Goal: Task Accomplishment & Management: Use online tool/utility

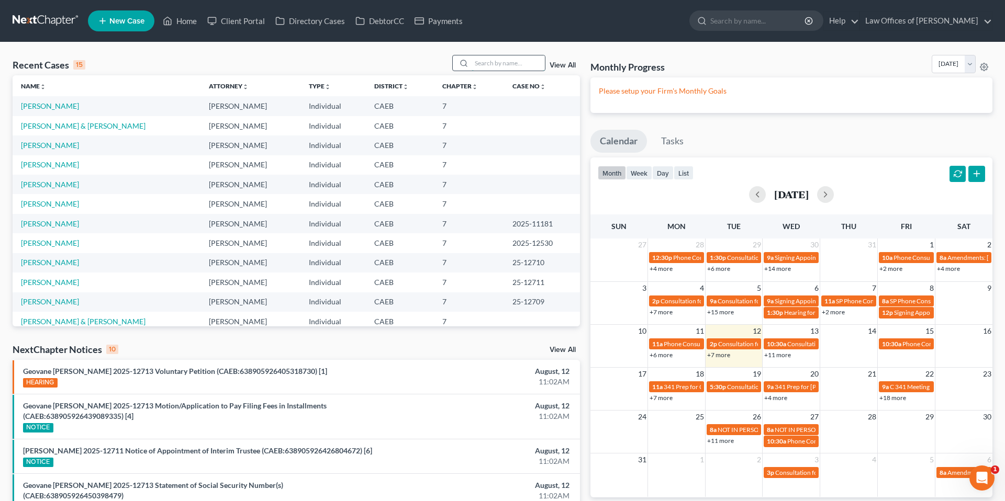
click at [521, 64] on input "search" at bounding box center [507, 62] width 73 height 15
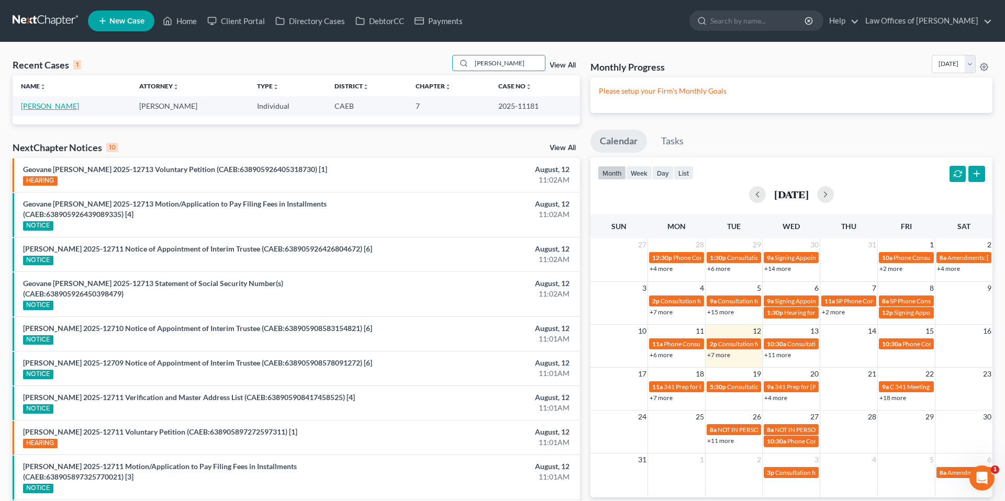
type input "[PERSON_NAME]"
click at [71, 106] on link "[PERSON_NAME]" at bounding box center [50, 106] width 58 height 9
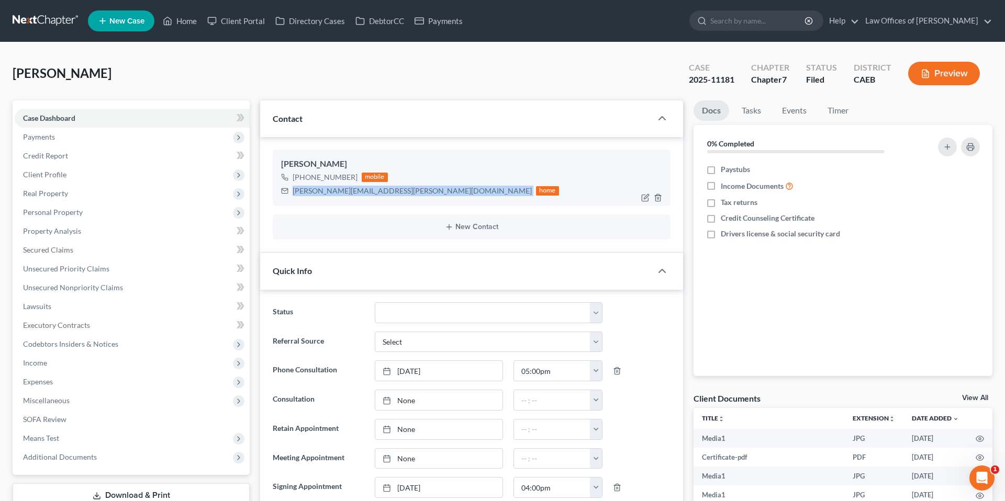
drag, startPoint x: 292, startPoint y: 190, endPoint x: 383, endPoint y: 190, distance: 91.0
click at [383, 190] on div "[PERSON_NAME][EMAIL_ADDRESS][PERSON_NAME][DOMAIN_NAME] home" at bounding box center [420, 191] width 278 height 14
copy div "[PERSON_NAME][EMAIL_ADDRESS][PERSON_NAME][DOMAIN_NAME]"
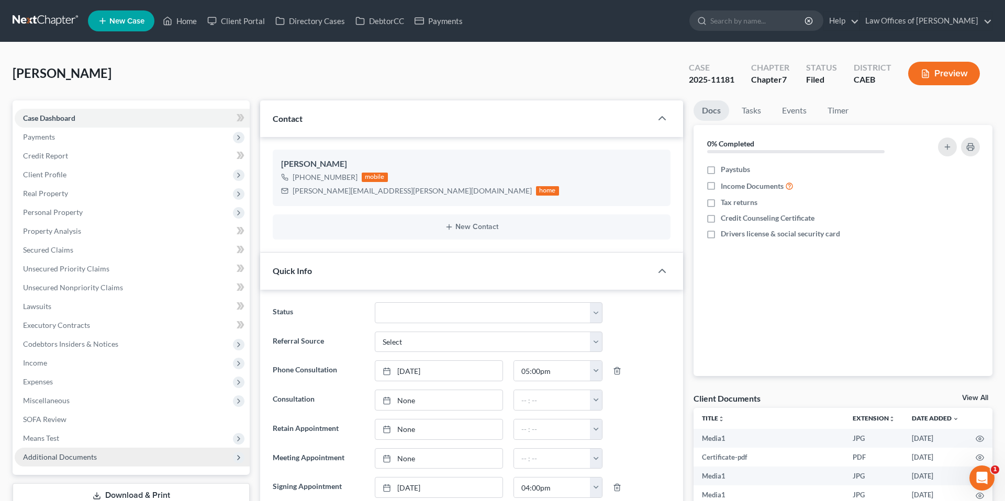
click at [79, 455] on span "Additional Documents" at bounding box center [60, 457] width 74 height 9
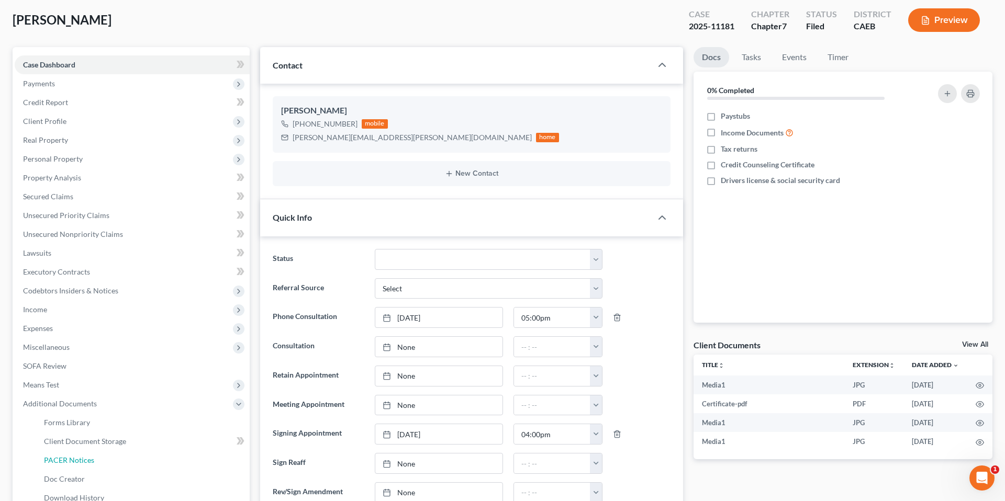
drag, startPoint x: 86, startPoint y: 457, endPoint x: 635, endPoint y: 305, distance: 569.1
click at [87, 457] on span "PACER Notices" at bounding box center [69, 460] width 50 height 9
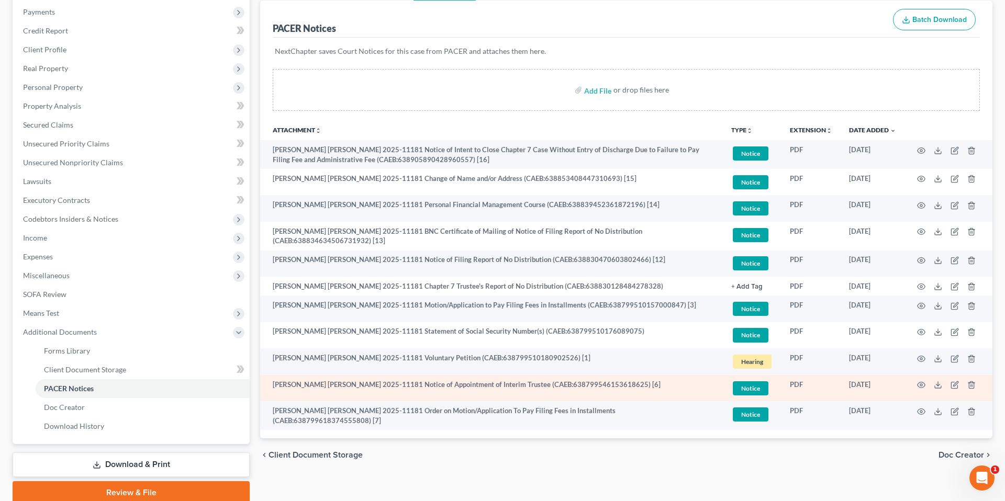
scroll to position [139, 0]
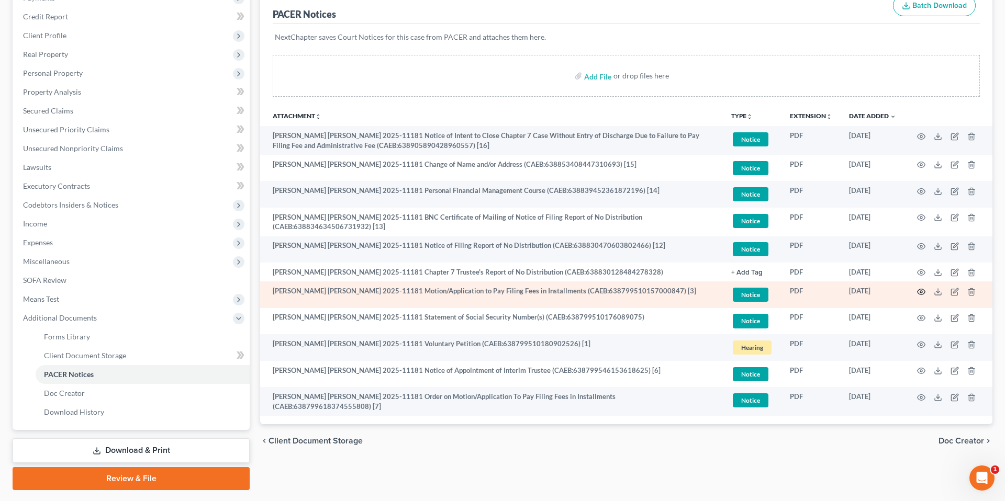
click at [922, 288] on icon "button" at bounding box center [921, 292] width 8 height 8
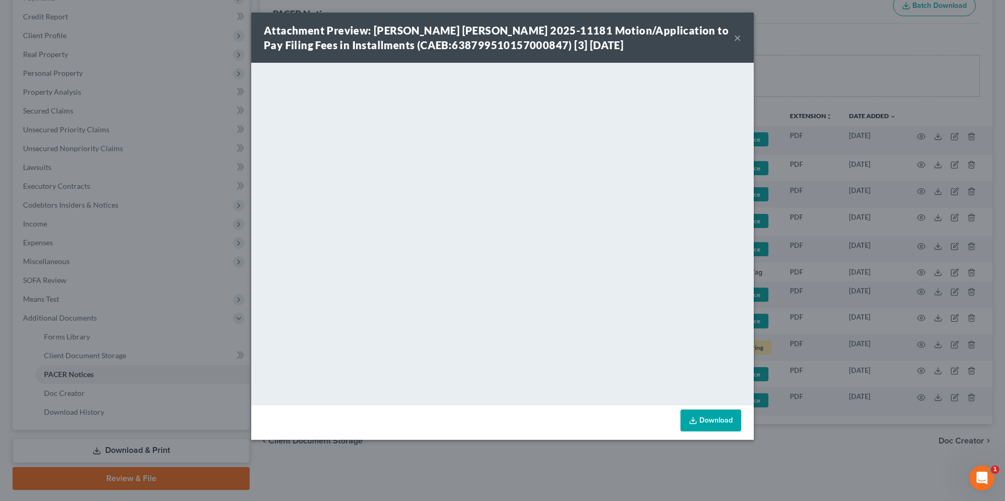
click at [740, 35] on button "×" at bounding box center [737, 37] width 7 height 13
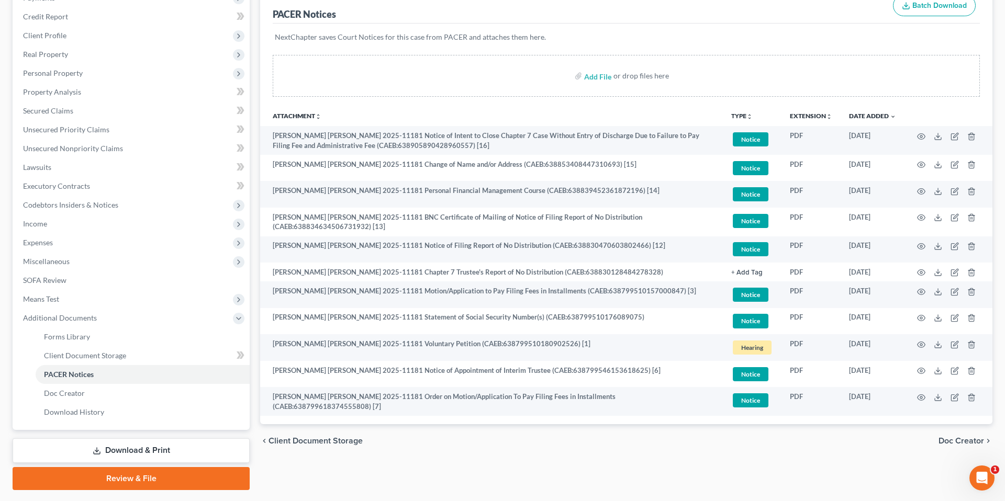
scroll to position [0, 0]
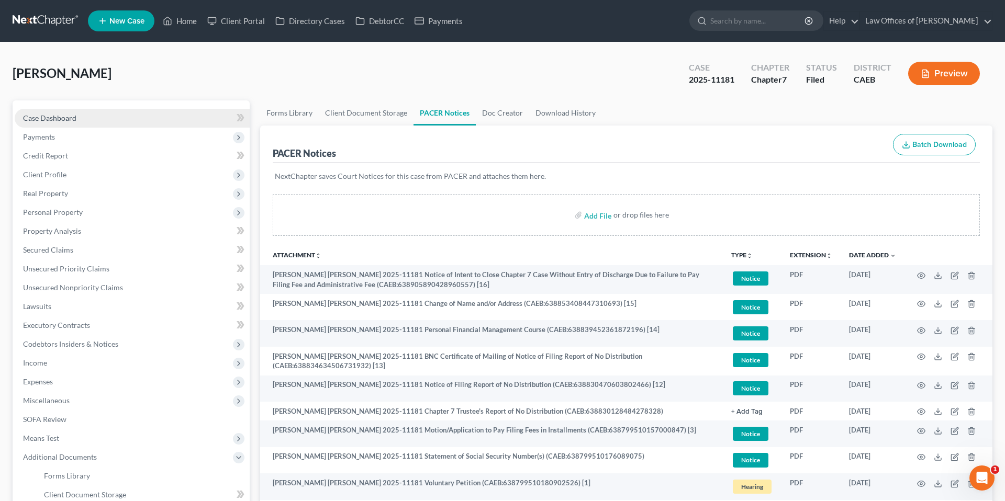
click at [88, 120] on link "Case Dashboard" at bounding box center [132, 118] width 235 height 19
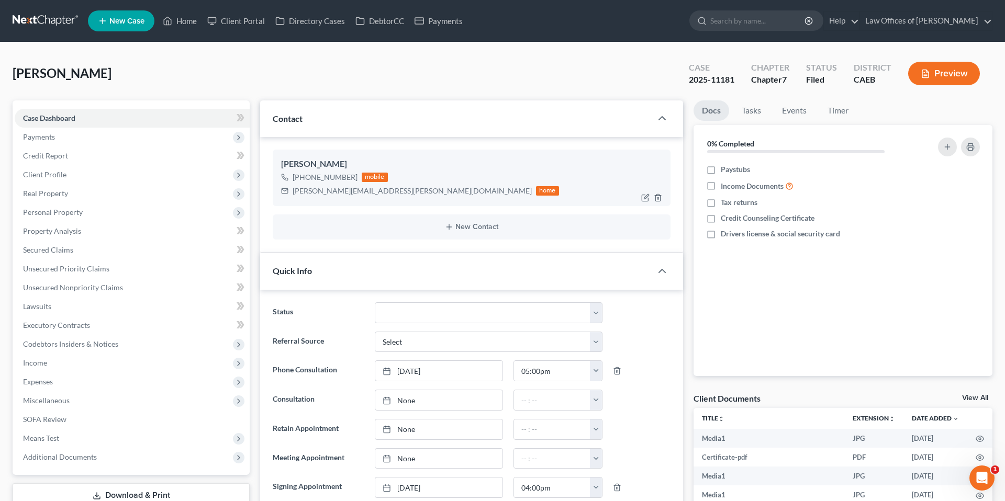
scroll to position [29, 0]
click at [379, 194] on div "[PERSON_NAME][EMAIL_ADDRESS][PERSON_NAME][DOMAIN_NAME]" at bounding box center [411, 191] width 239 height 10
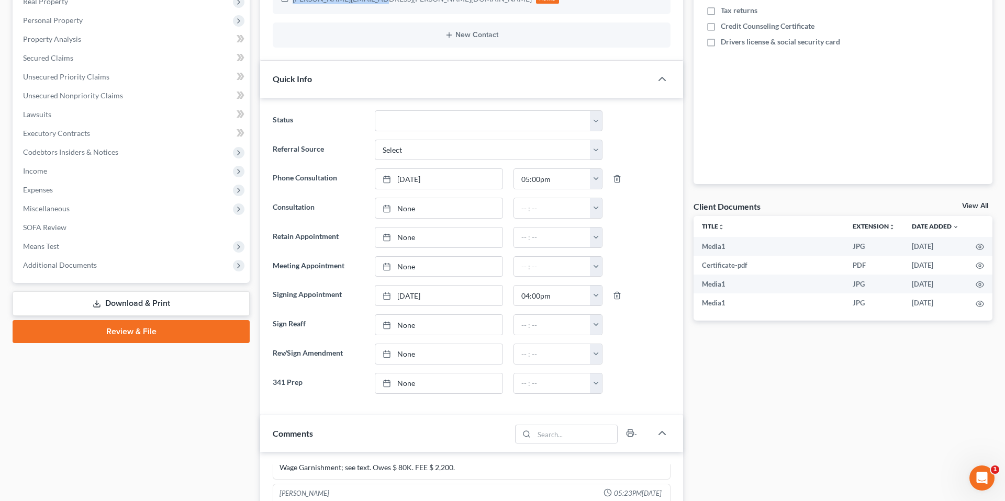
scroll to position [197, 0]
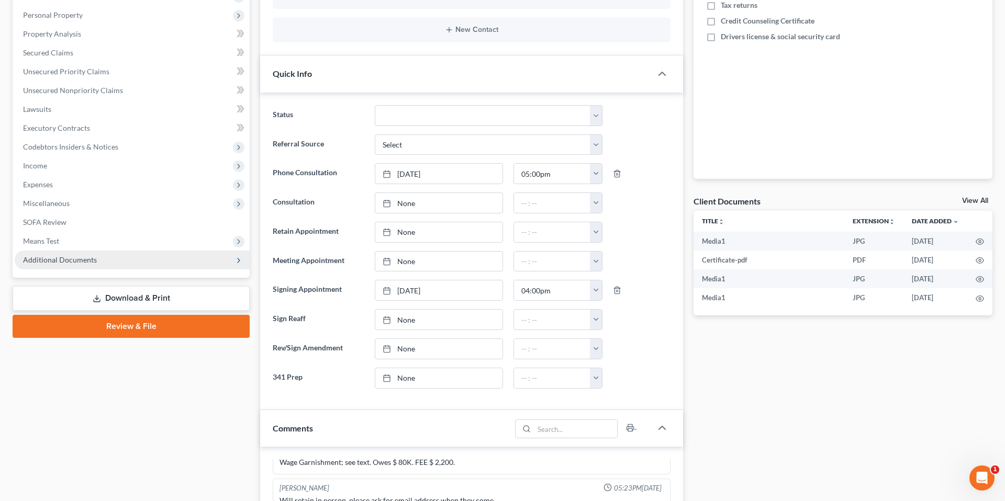
click at [82, 260] on span "Additional Documents" at bounding box center [60, 259] width 74 height 9
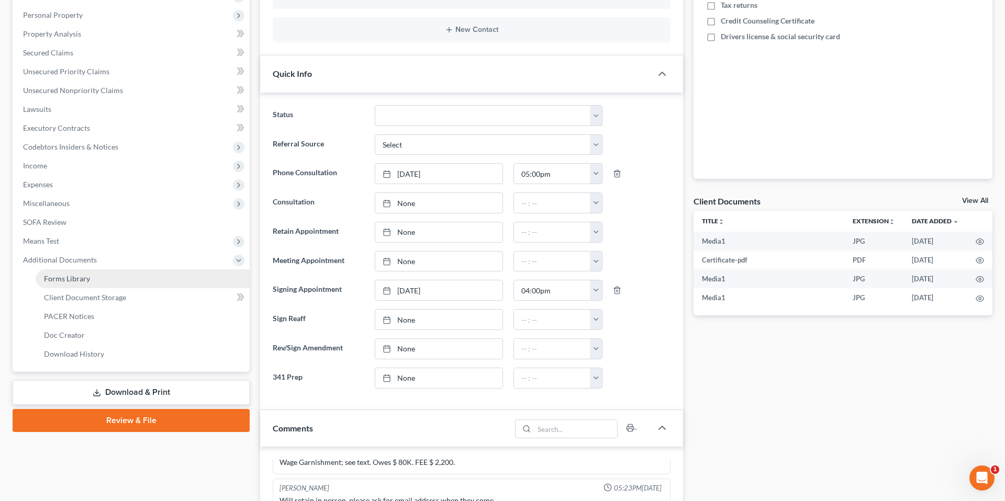
scroll to position [215, 0]
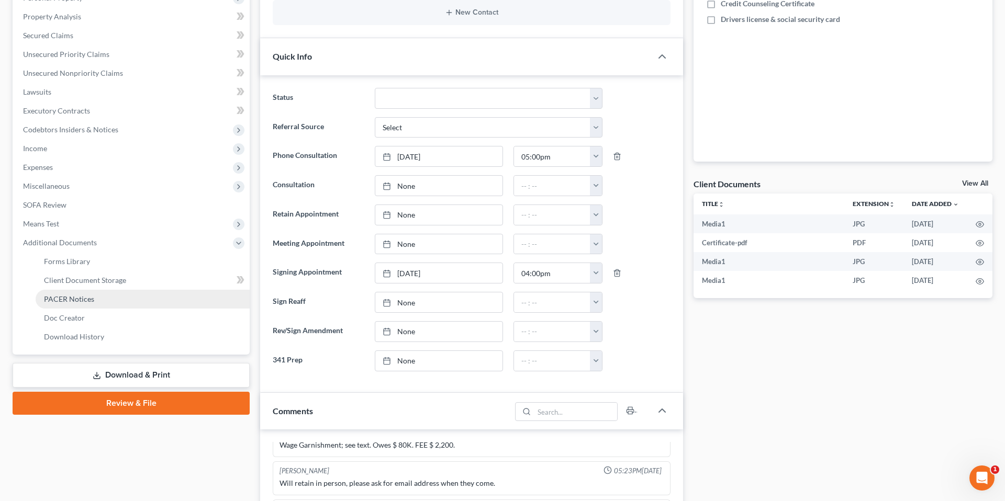
click at [78, 290] on link "PACER Notices" at bounding box center [143, 299] width 214 height 19
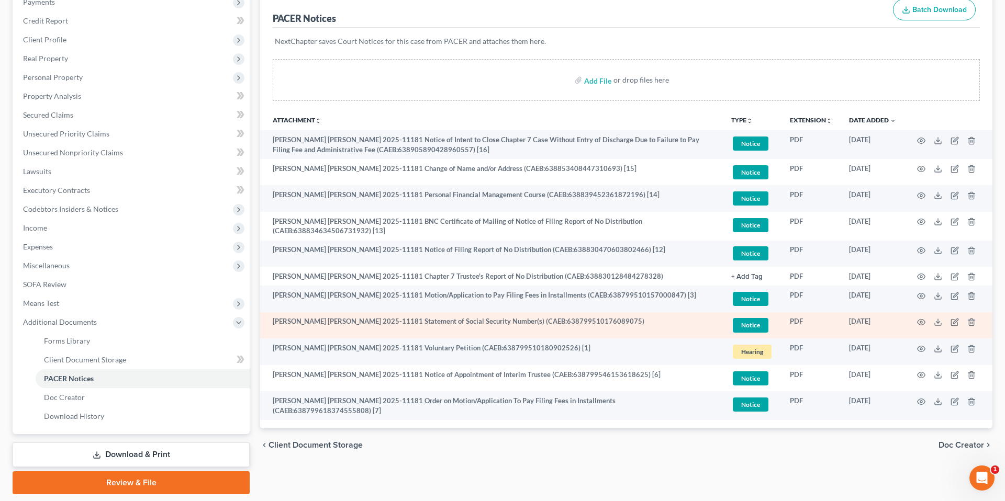
scroll to position [134, 0]
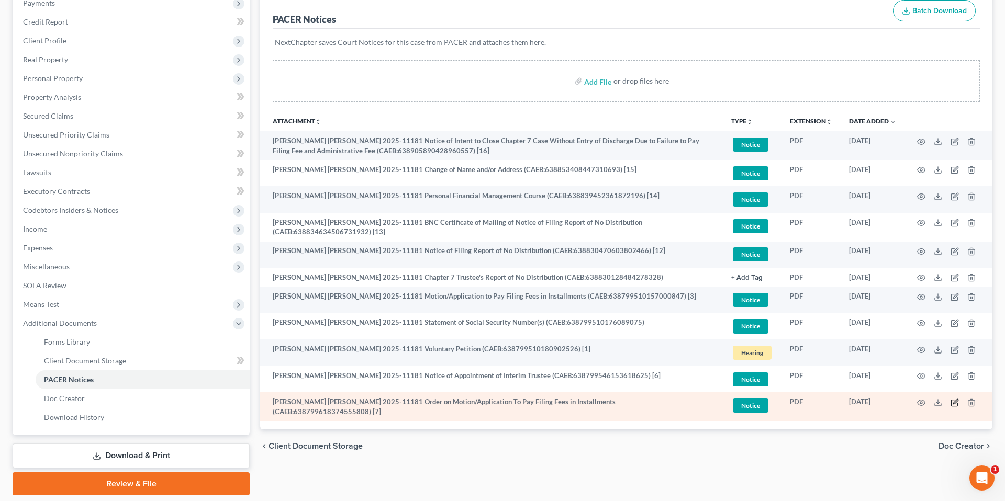
click at [951, 401] on icon "button" at bounding box center [954, 403] width 8 height 8
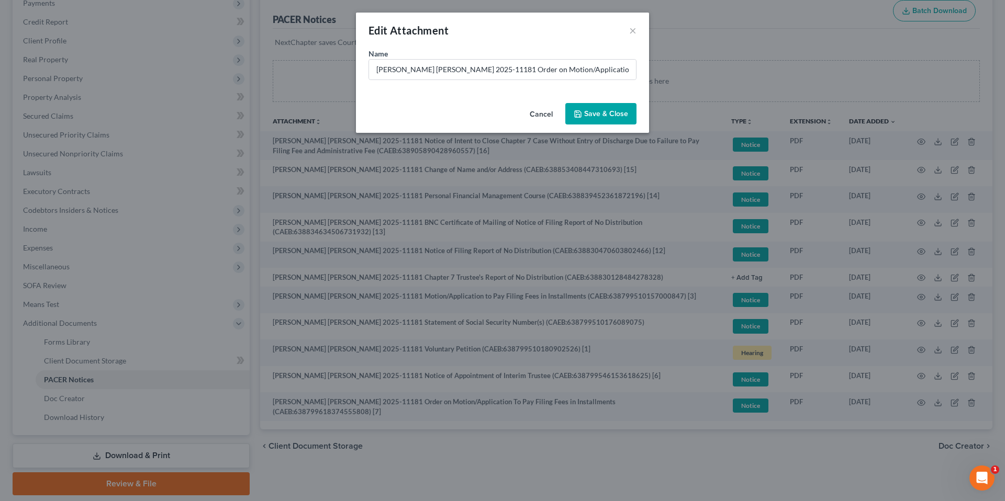
click at [940, 403] on div "Edit Attachment × Name * [PERSON_NAME] [PERSON_NAME] 2025-11181 Order on Motion…" at bounding box center [502, 250] width 1005 height 501
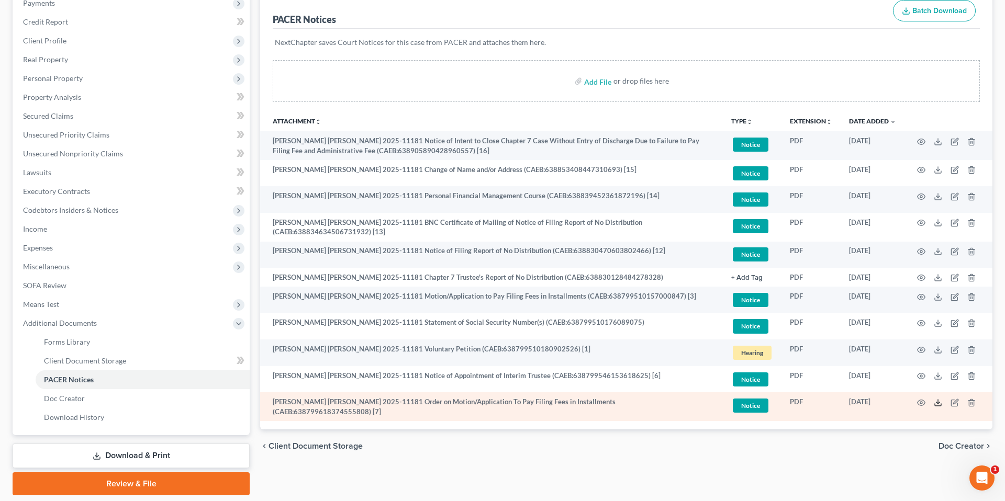
click at [938, 400] on icon at bounding box center [937, 403] width 8 height 8
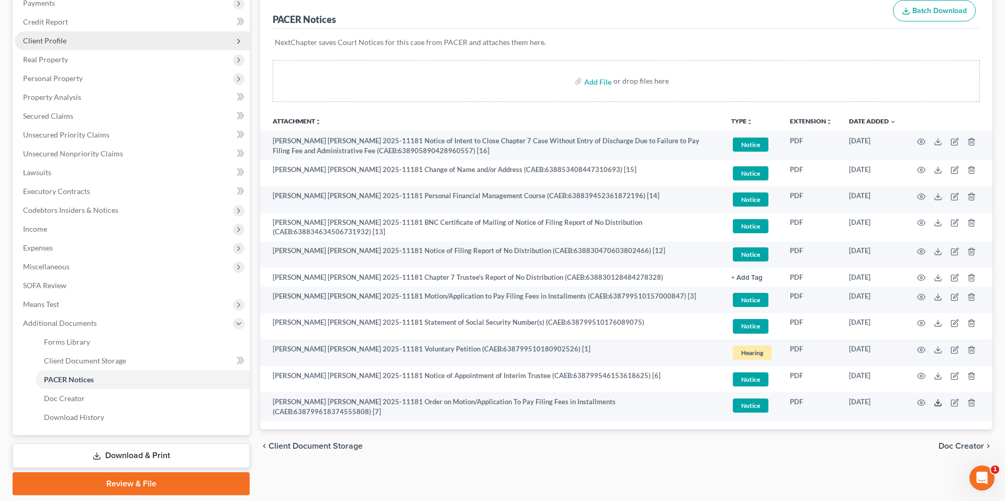
scroll to position [0, 0]
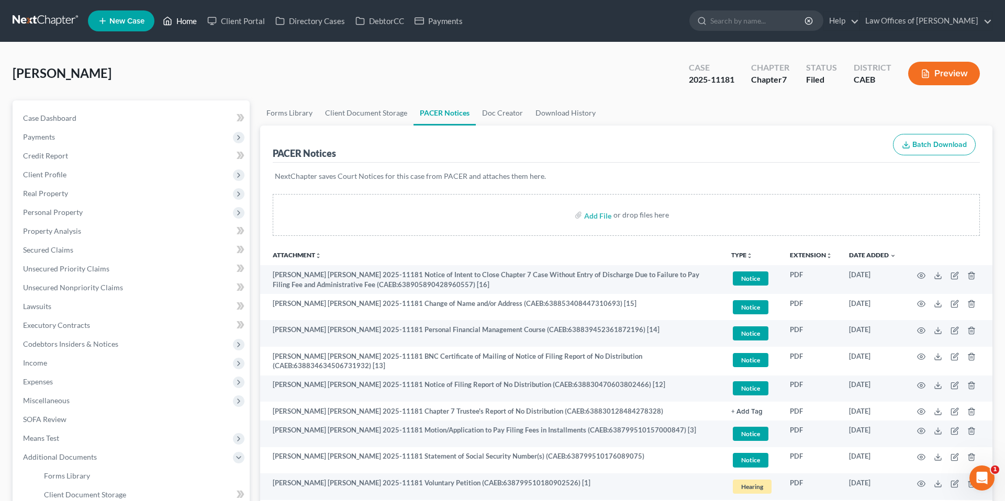
drag, startPoint x: 188, startPoint y: 26, endPoint x: 322, endPoint y: 71, distance: 140.8
click at [188, 26] on link "Home" at bounding box center [179, 21] width 44 height 19
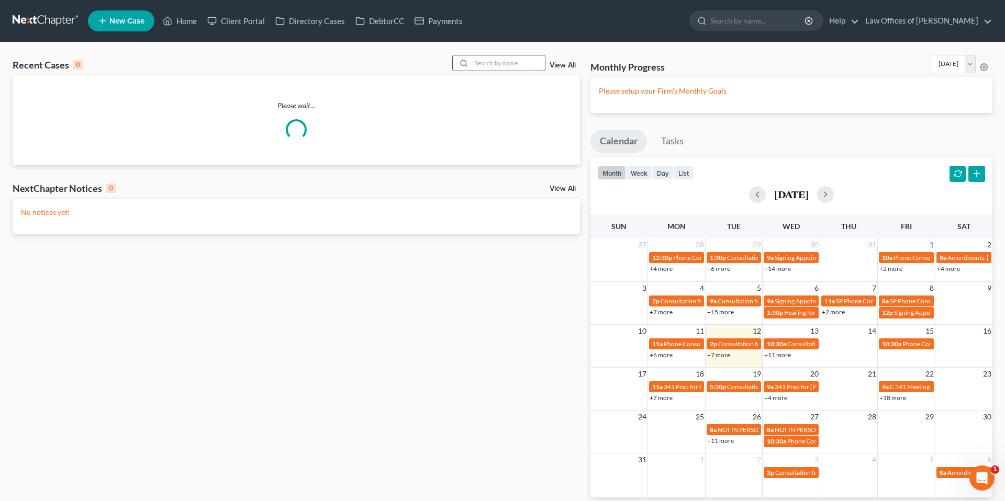
click at [484, 65] on input "search" at bounding box center [507, 62] width 73 height 15
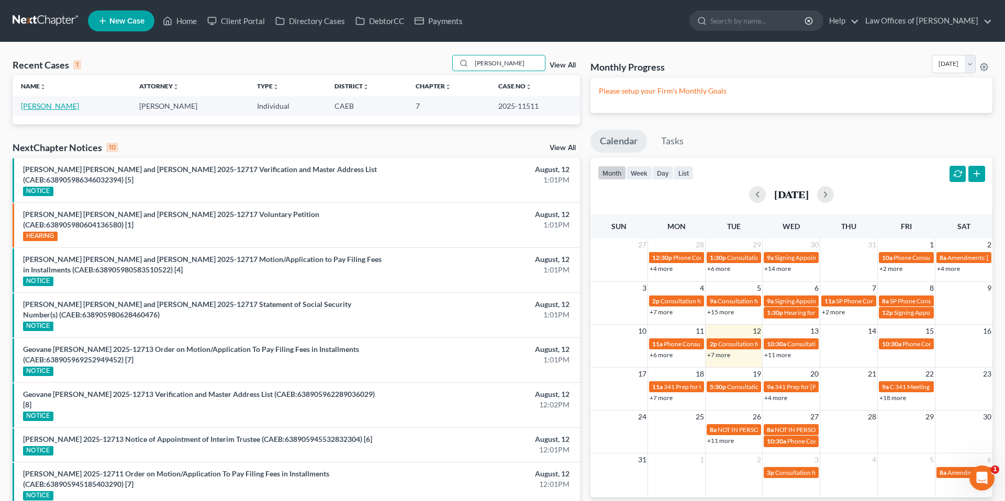
type input "[PERSON_NAME]"
click at [48, 106] on link "[PERSON_NAME]" at bounding box center [50, 106] width 58 height 9
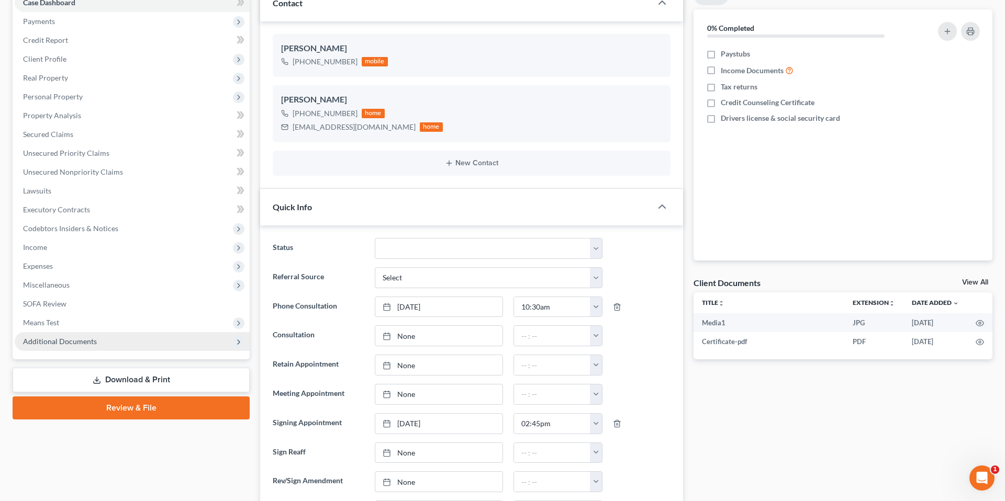
scroll to position [4511, 0]
click at [70, 345] on span "Additional Documents" at bounding box center [60, 341] width 74 height 9
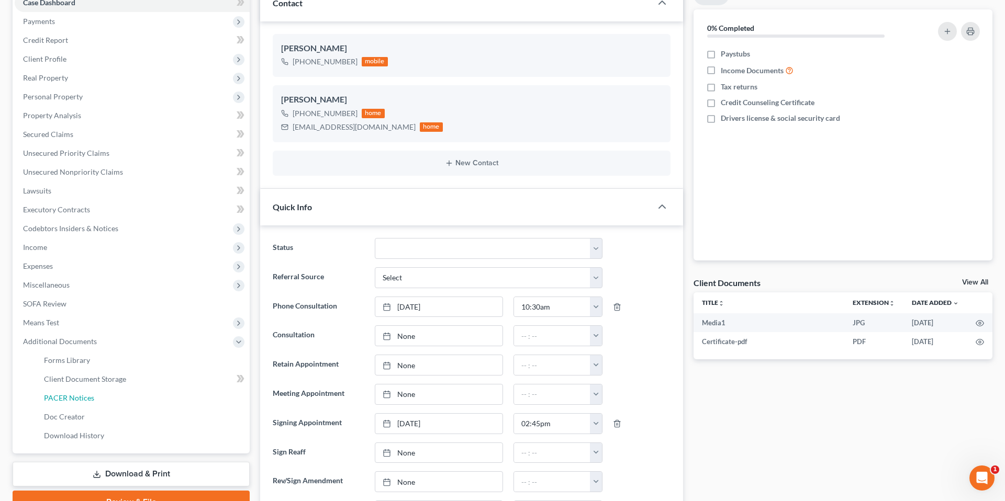
drag, startPoint x: 66, startPoint y: 399, endPoint x: 693, endPoint y: 224, distance: 650.9
click at [66, 399] on span "PACER Notices" at bounding box center [69, 397] width 50 height 9
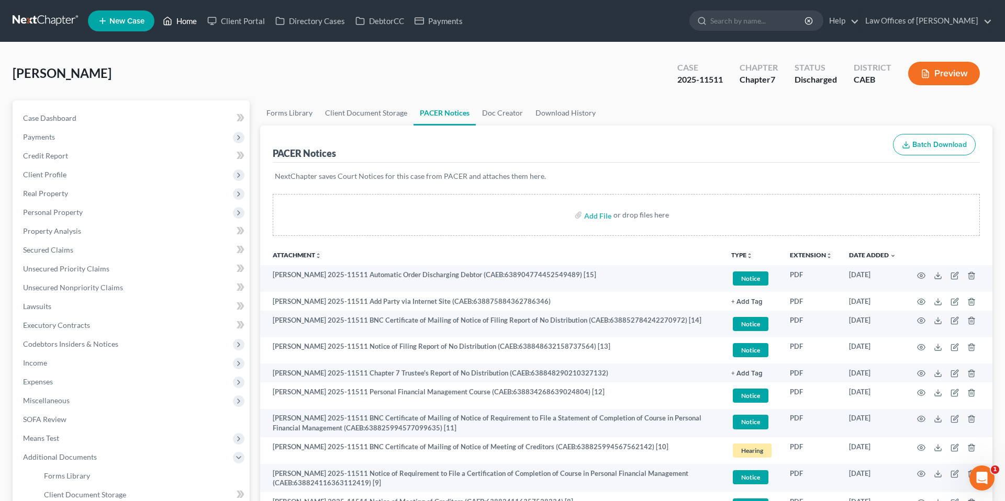
click at [187, 22] on link "Home" at bounding box center [179, 21] width 44 height 19
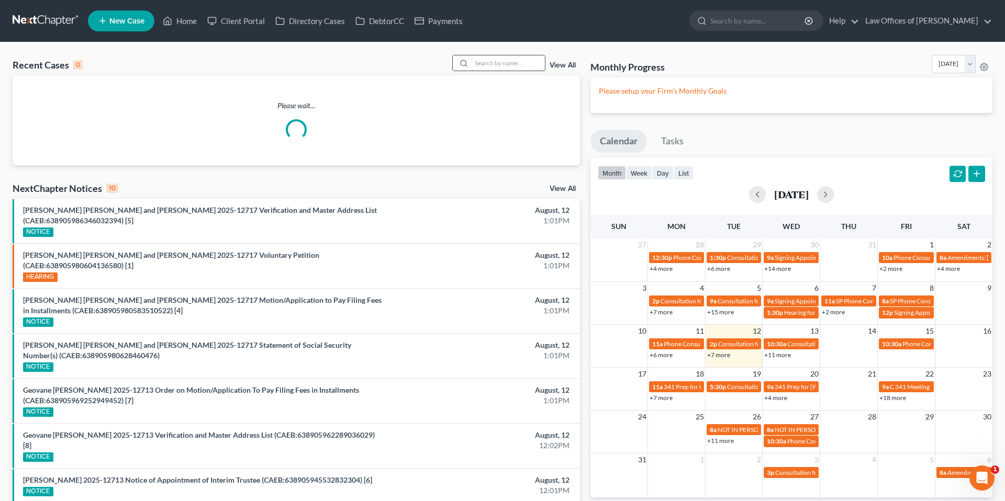
click at [512, 65] on input "search" at bounding box center [507, 62] width 73 height 15
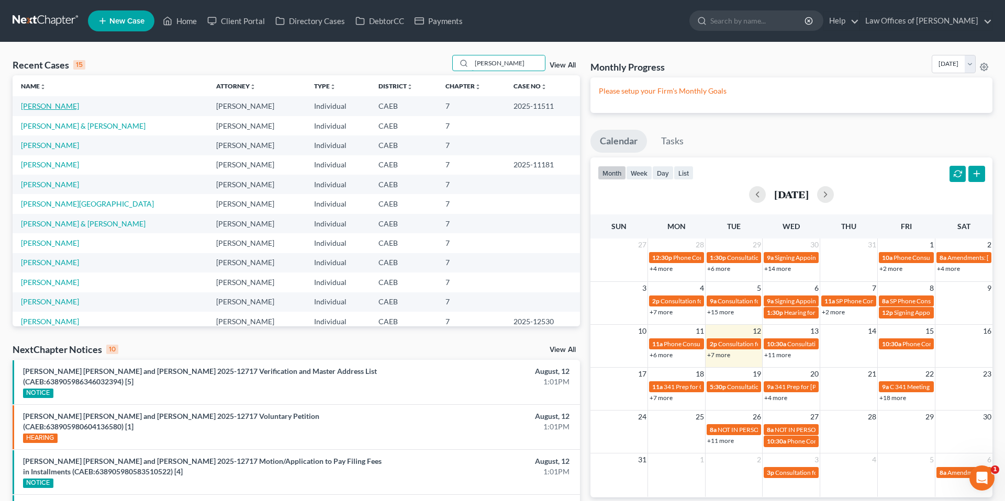
type input "[PERSON_NAME]"
click at [58, 106] on link "[PERSON_NAME]" at bounding box center [50, 106] width 58 height 9
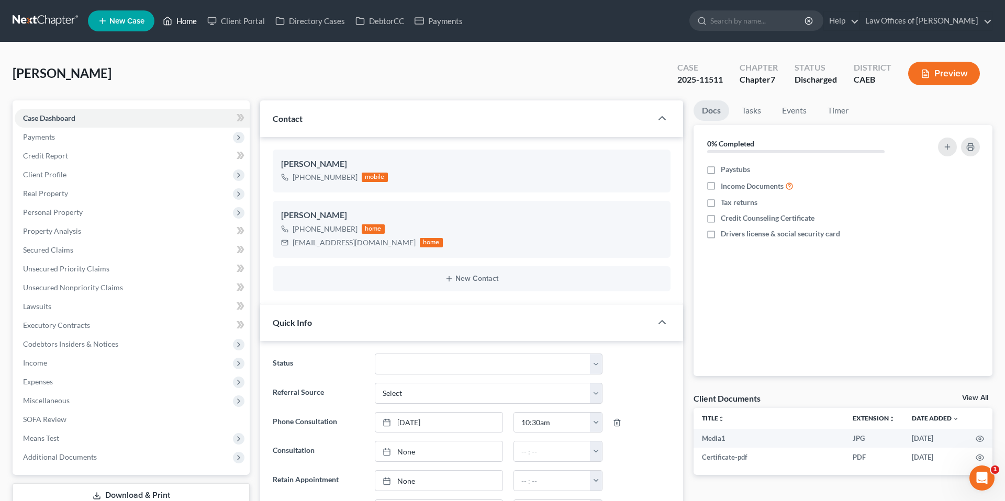
click at [180, 22] on link "Home" at bounding box center [179, 21] width 44 height 19
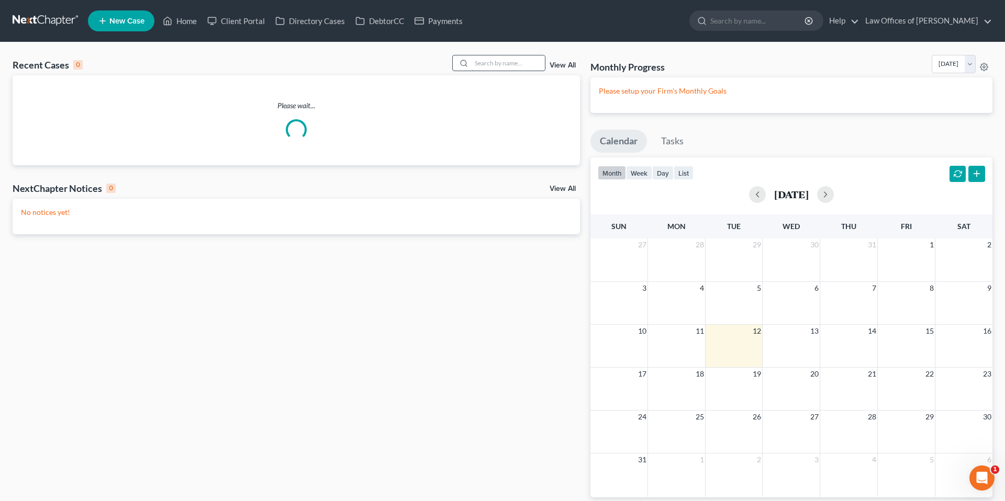
click at [493, 64] on input "search" at bounding box center [507, 62] width 73 height 15
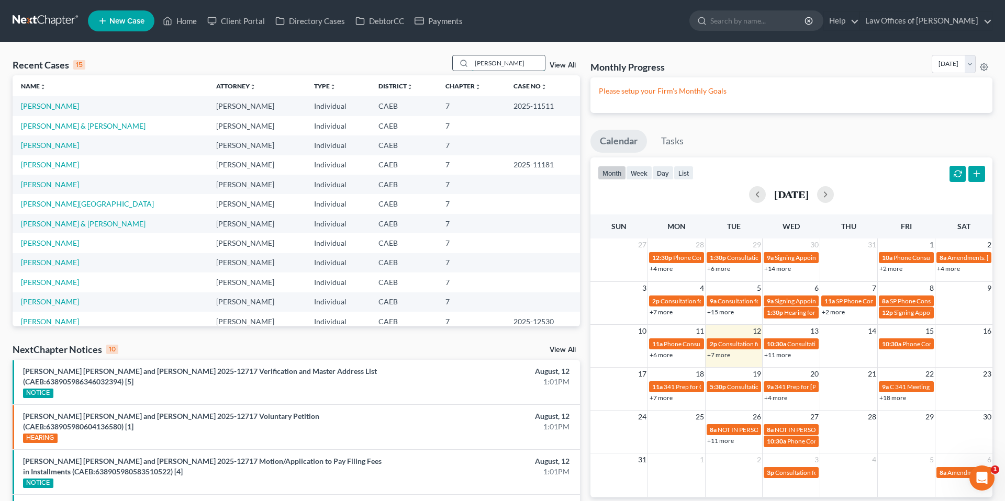
click at [509, 63] on input "[PERSON_NAME]" at bounding box center [507, 62] width 73 height 15
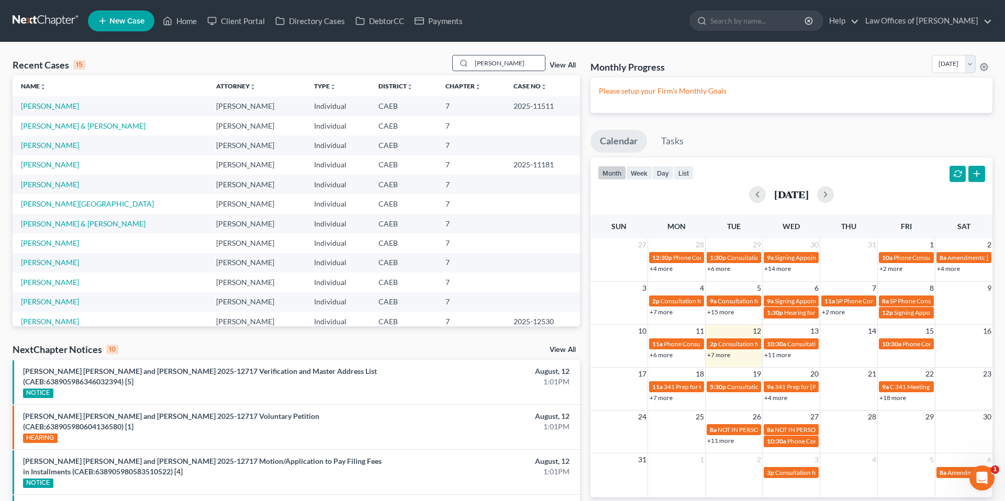
click at [509, 63] on input "[PERSON_NAME]" at bounding box center [507, 62] width 73 height 15
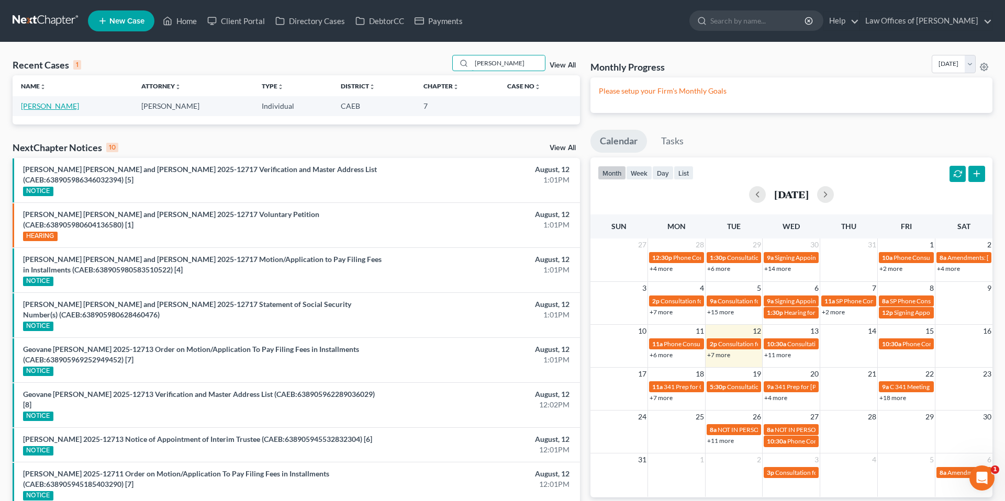
type input "[PERSON_NAME]"
click at [51, 105] on link "[PERSON_NAME]" at bounding box center [50, 106] width 58 height 9
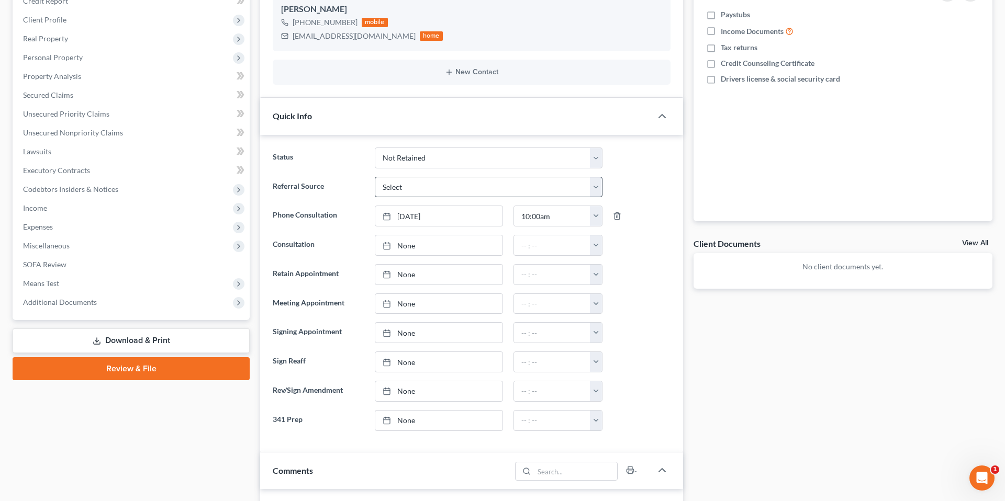
scroll to position [153, 0]
click at [454, 156] on select "Cancelled/Refund Closed Consultation Declined Discharged Filed Income Check In …" at bounding box center [489, 159] width 228 height 21
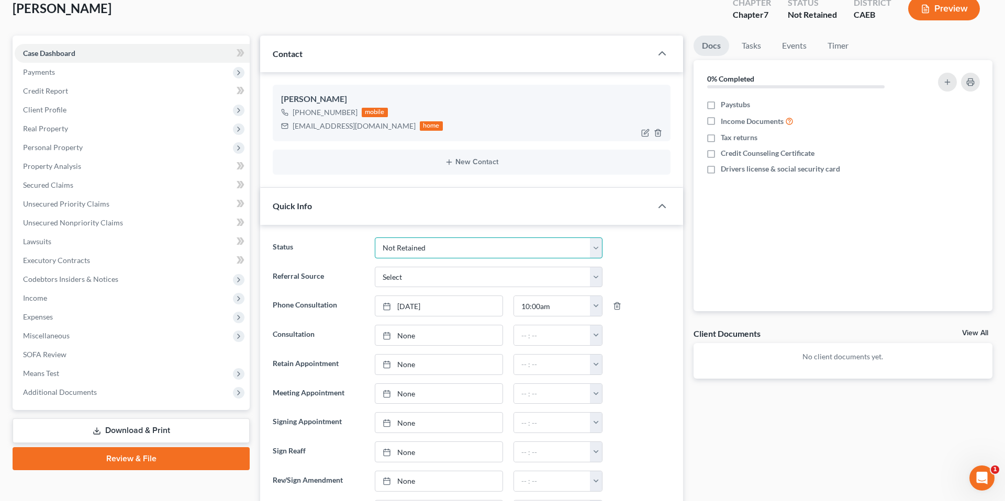
scroll to position [61, 0]
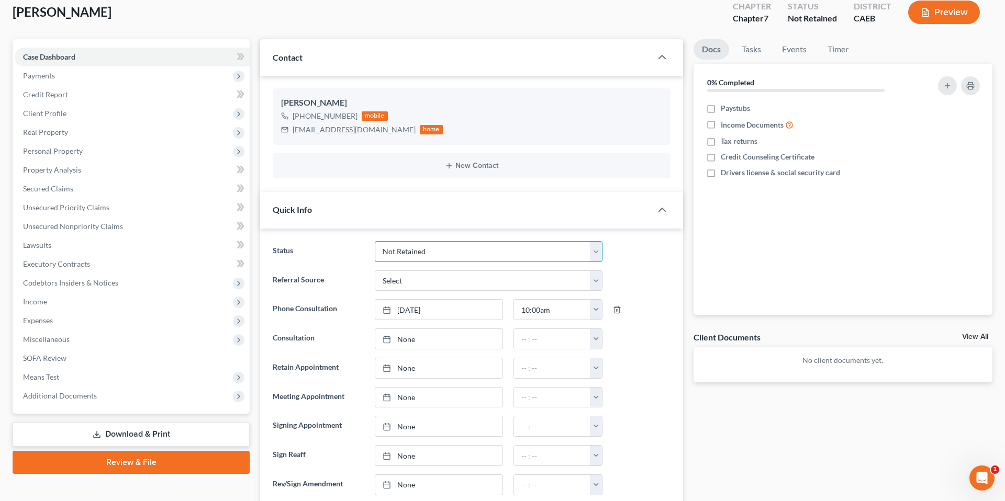
click at [416, 259] on select "Cancelled/Refund Closed Consultation Declined Discharged Filed Income Check In …" at bounding box center [489, 251] width 228 height 21
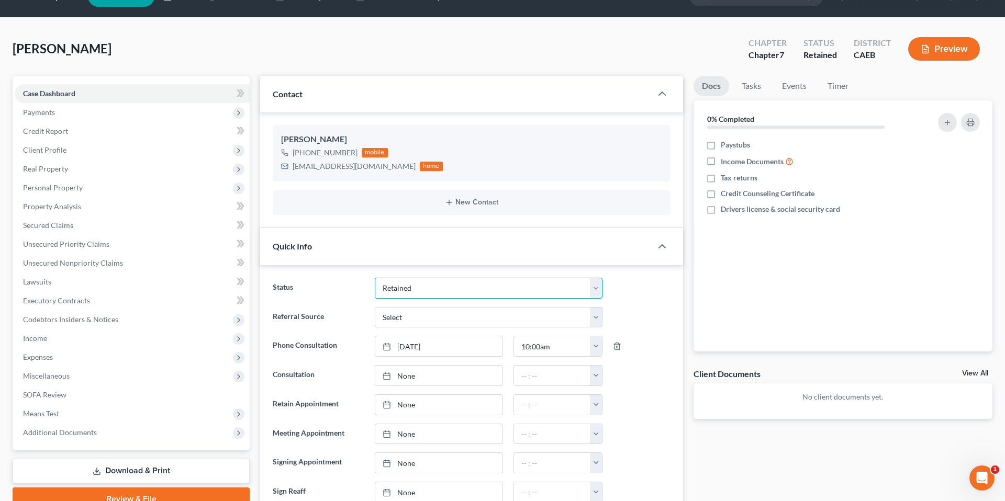
scroll to position [0, 0]
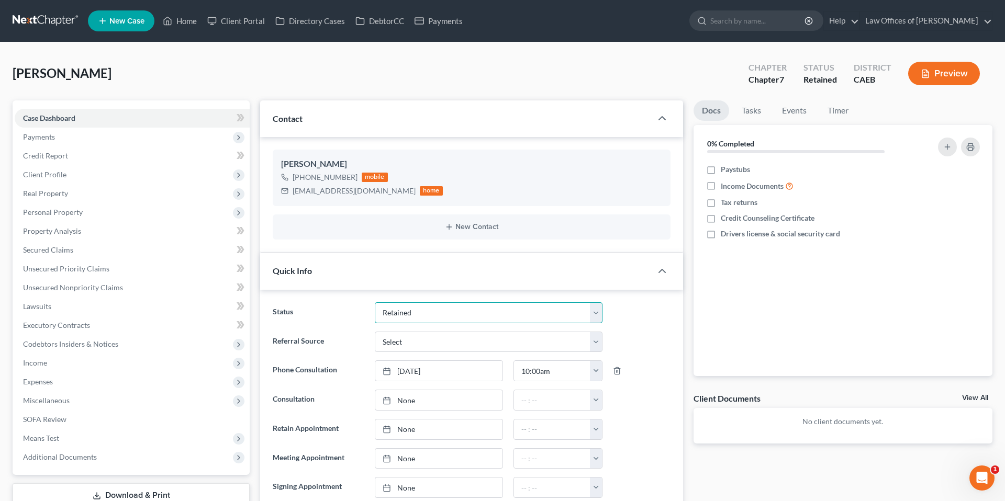
click at [460, 313] on select "Cancelled/Refund Closed Consultation Declined Discharged Filed Income Check In …" at bounding box center [489, 312] width 228 height 21
select select "11"
drag, startPoint x: 49, startPoint y: 137, endPoint x: 75, endPoint y: 151, distance: 29.7
click at [49, 137] on span "Payments" at bounding box center [39, 136] width 32 height 9
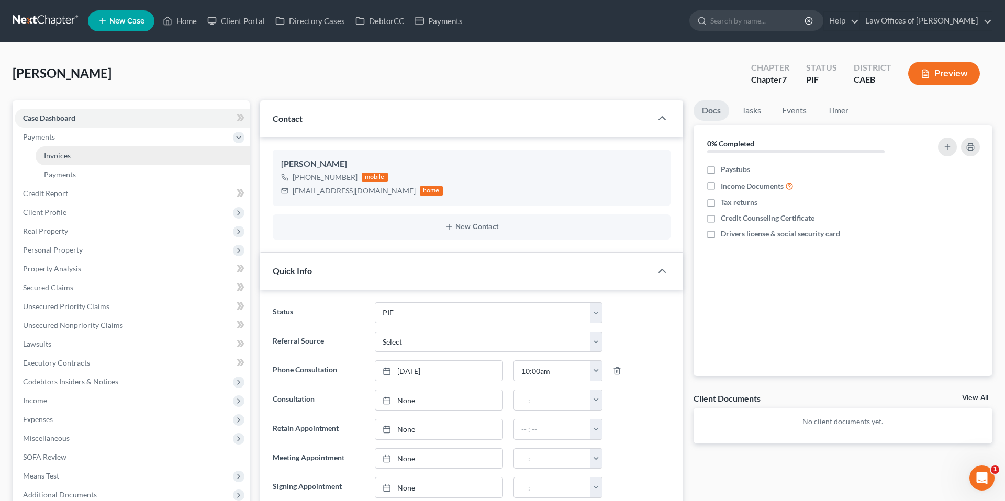
click at [76, 156] on link "Invoices" at bounding box center [143, 156] width 214 height 19
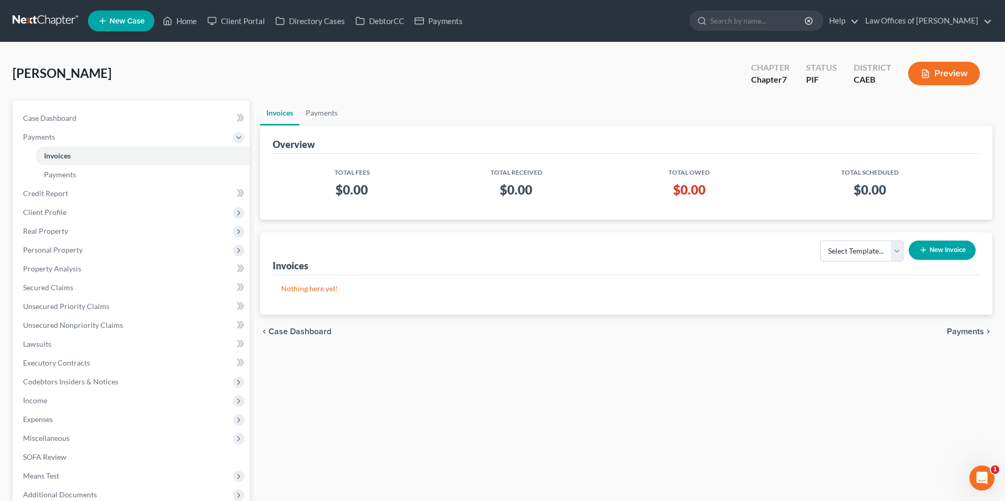
click at [948, 255] on button "New Invoice" at bounding box center [941, 250] width 67 height 19
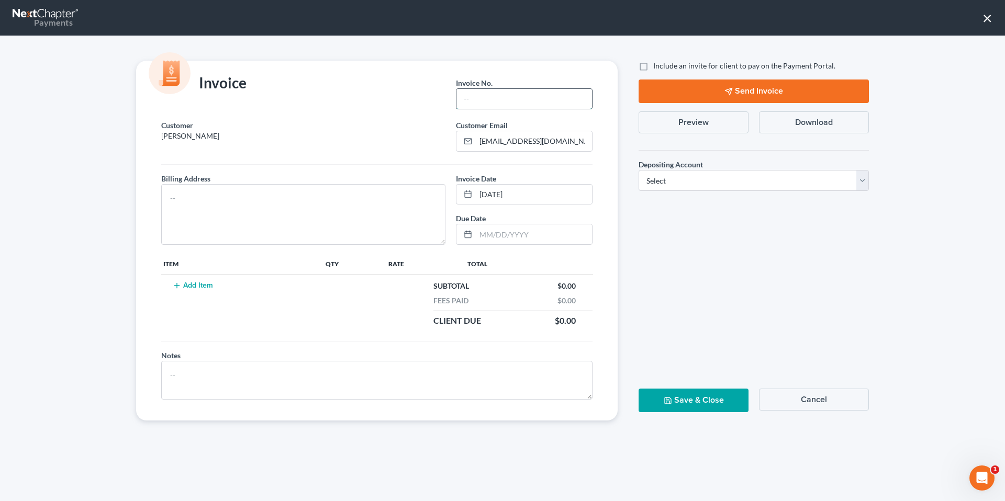
click at [517, 98] on input "text" at bounding box center [524, 99] width 136 height 20
click at [187, 287] on button "Add Item" at bounding box center [193, 286] width 46 height 8
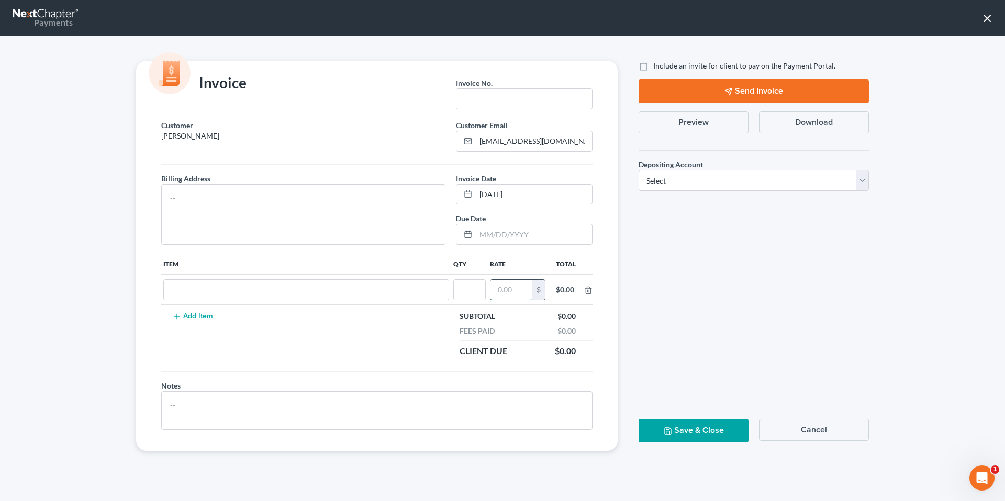
click at [510, 293] on input "text" at bounding box center [511, 290] width 42 height 20
type input "1,900"
click at [284, 291] on input "text" at bounding box center [306, 290] width 285 height 20
type input "Attorneys Fee"
click at [479, 295] on input "text" at bounding box center [469, 290] width 31 height 20
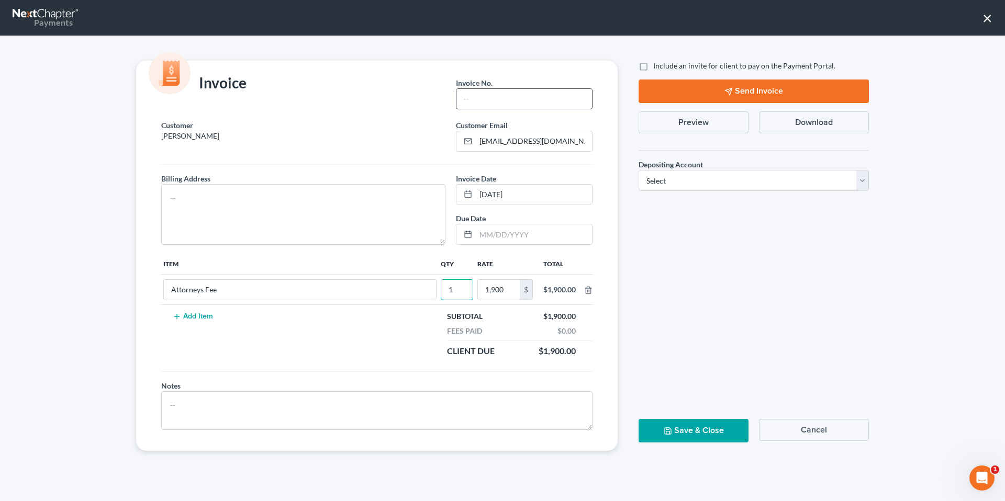
type input "1"
click at [505, 94] on input "text" at bounding box center [524, 99] width 136 height 20
type input "08122501"
click at [332, 209] on textarea at bounding box center [303, 214] width 284 height 61
type textarea "[STREET_ADDRESS]"
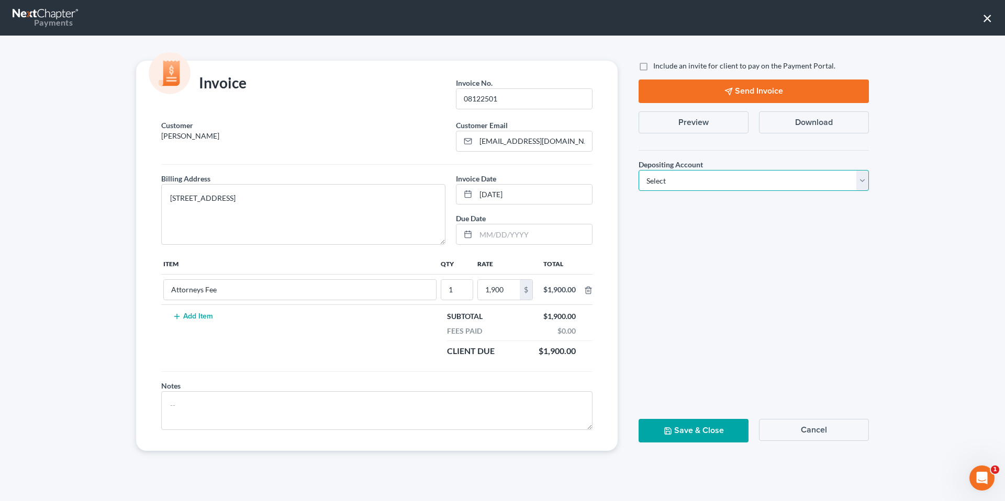
click at [690, 178] on select "Select Operation Trust" at bounding box center [753, 180] width 230 height 21
select select "0"
click at [678, 428] on button "Save & Close" at bounding box center [693, 431] width 110 height 24
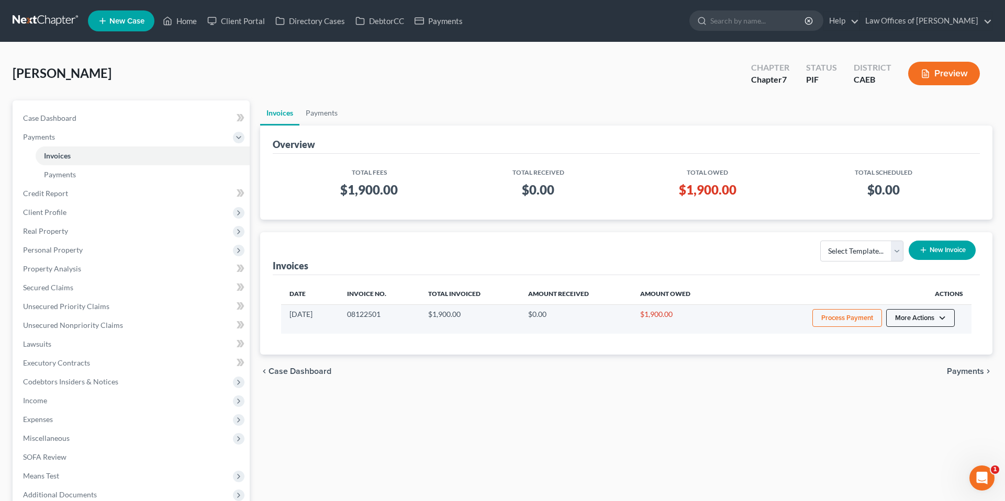
click at [936, 320] on button "More Actions" at bounding box center [920, 318] width 69 height 18
click at [914, 353] on link "Record Cash or Check Payment" at bounding box center [934, 357] width 122 height 18
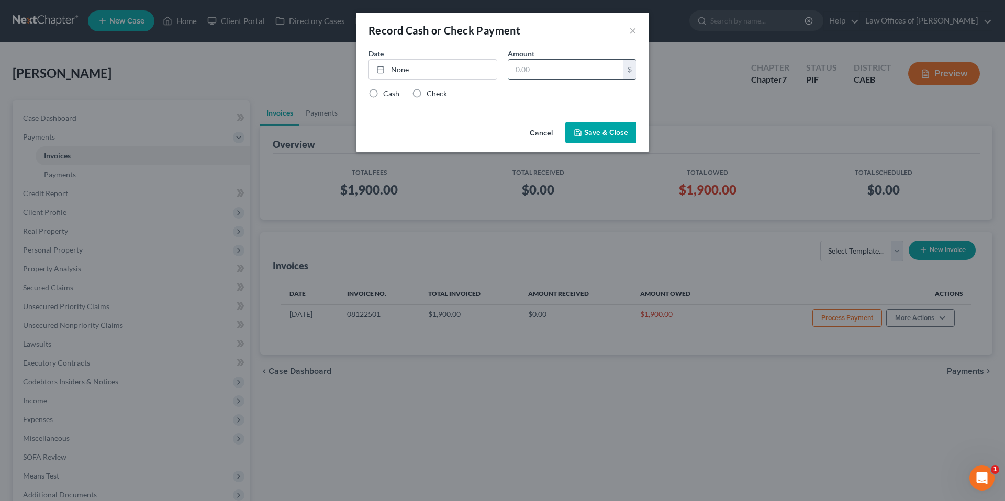
click at [581, 78] on input "text" at bounding box center [565, 70] width 115 height 20
type input "1,900"
drag, startPoint x: 440, startPoint y: 76, endPoint x: 572, endPoint y: 90, distance: 133.6
click at [440, 76] on link "None" at bounding box center [433, 70] width 128 height 20
type input "[DATE]"
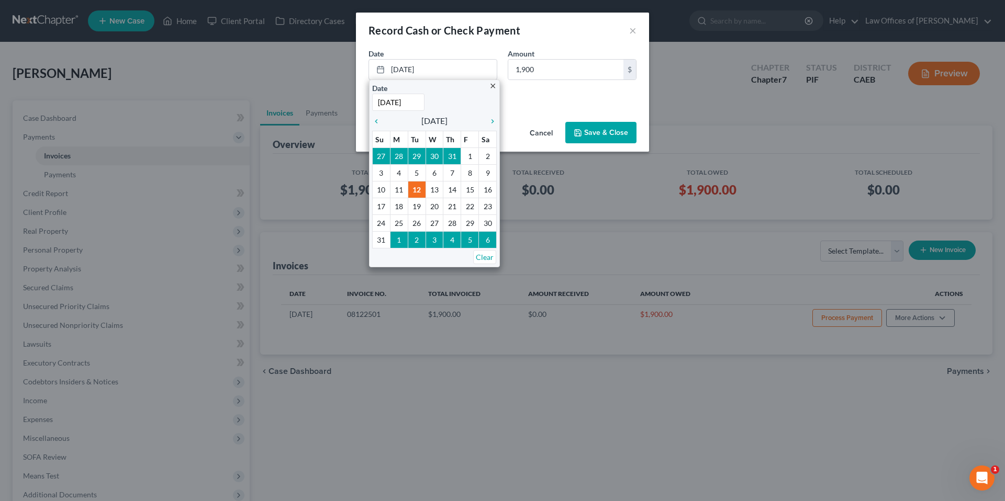
click at [576, 95] on div "Cash Check" at bounding box center [502, 93] width 268 height 10
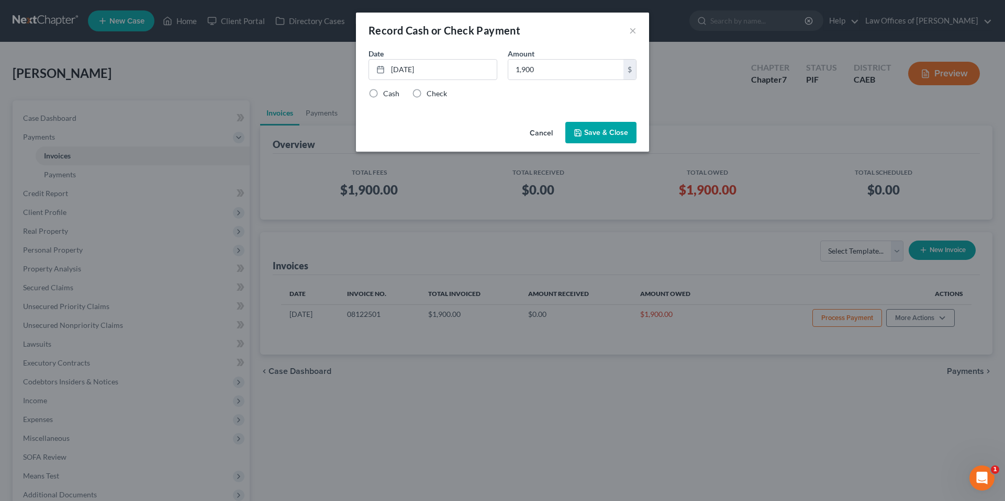
drag, startPoint x: 427, startPoint y: 95, endPoint x: 606, endPoint y: 135, distance: 183.3
click at [427, 95] on label "Check" at bounding box center [436, 93] width 20 height 10
click at [431, 95] on input "Check" at bounding box center [434, 91] width 7 height 7
radio input "true"
click at [606, 135] on button "Save & Close" at bounding box center [600, 133] width 71 height 22
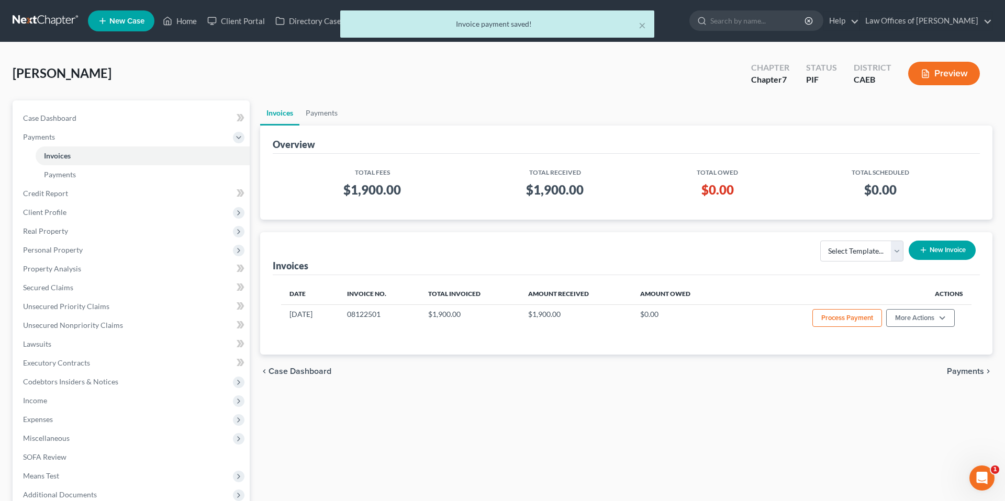
click at [167, 13] on div "× Invoice payment saved!" at bounding box center [497, 26] width 1005 height 32
click at [182, 22] on div "× Invoice payment saved!" at bounding box center [497, 26] width 1005 height 32
click at [185, 22] on div "× Invoice payment saved!" at bounding box center [497, 26] width 1005 height 32
click at [186, 22] on div "× Invoice payment saved!" at bounding box center [497, 26] width 1005 height 32
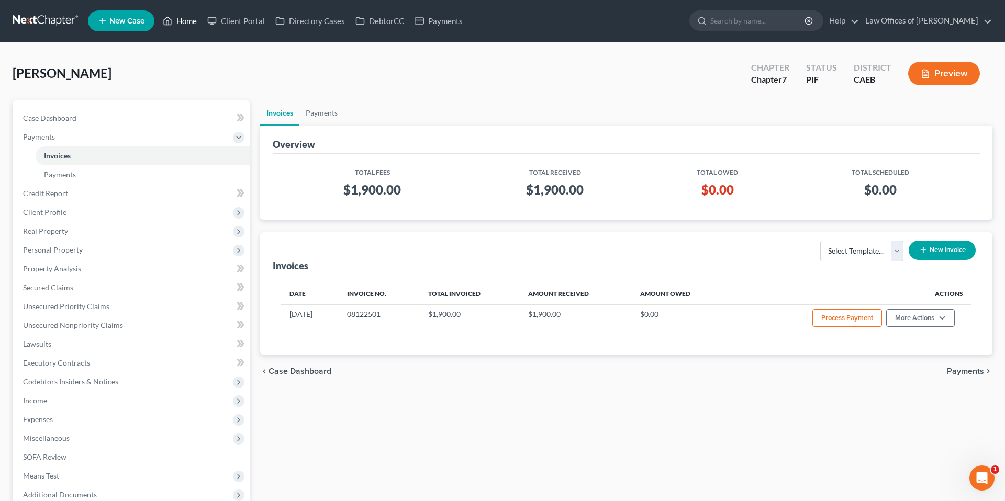
click at [186, 24] on link "Home" at bounding box center [179, 21] width 44 height 19
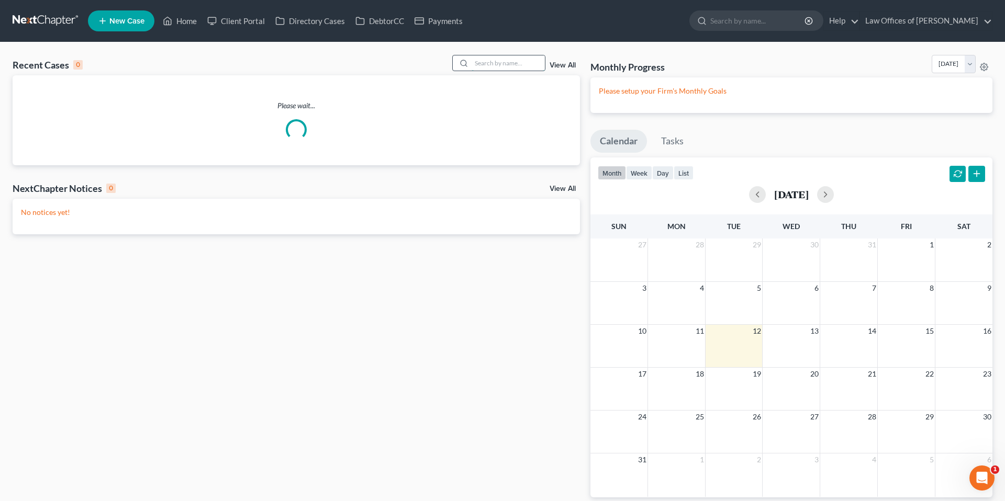
click at [517, 61] on input "search" at bounding box center [507, 62] width 73 height 15
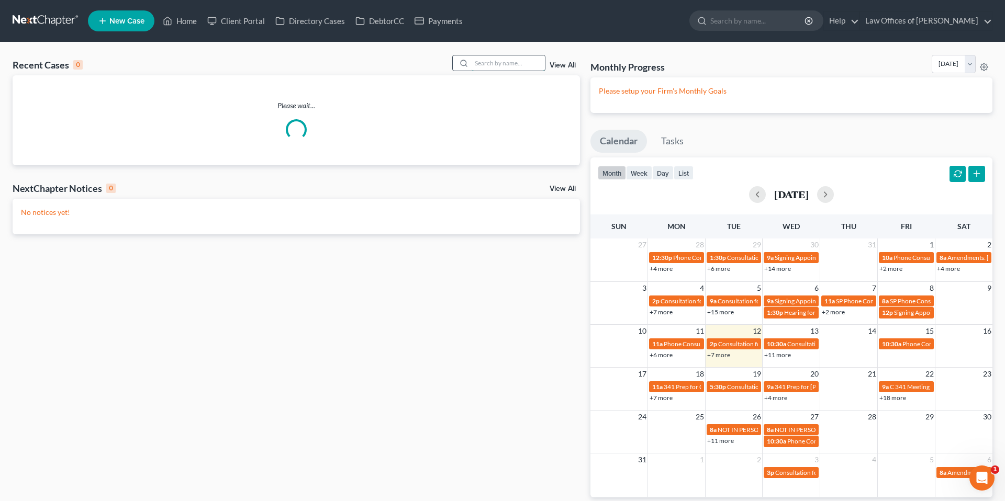
click at [517, 62] on input "search" at bounding box center [507, 62] width 73 height 15
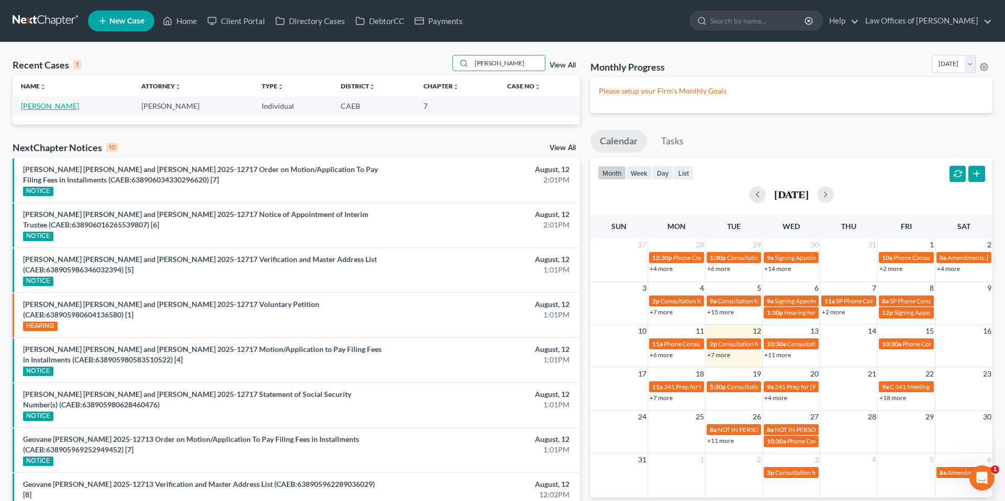
type input "[PERSON_NAME]"
click at [48, 106] on link "[PERSON_NAME]" at bounding box center [50, 106] width 58 height 9
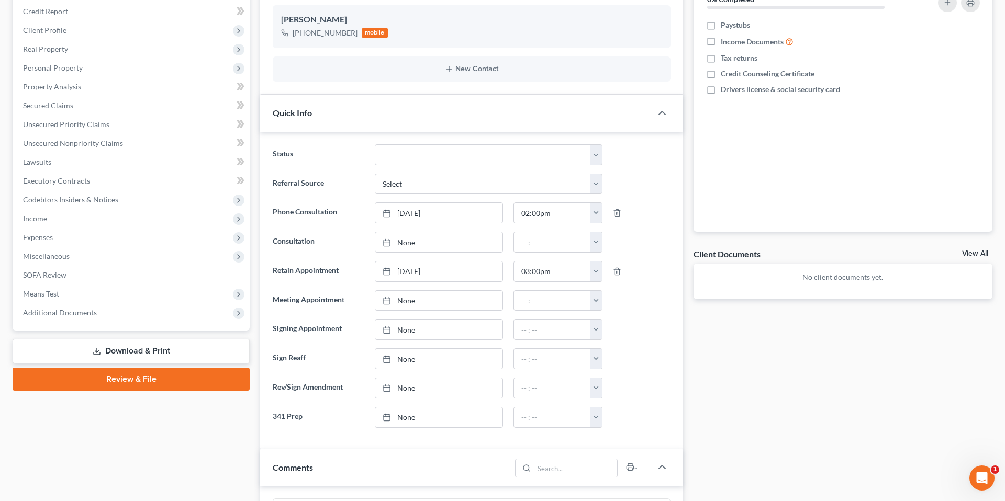
scroll to position [158, 0]
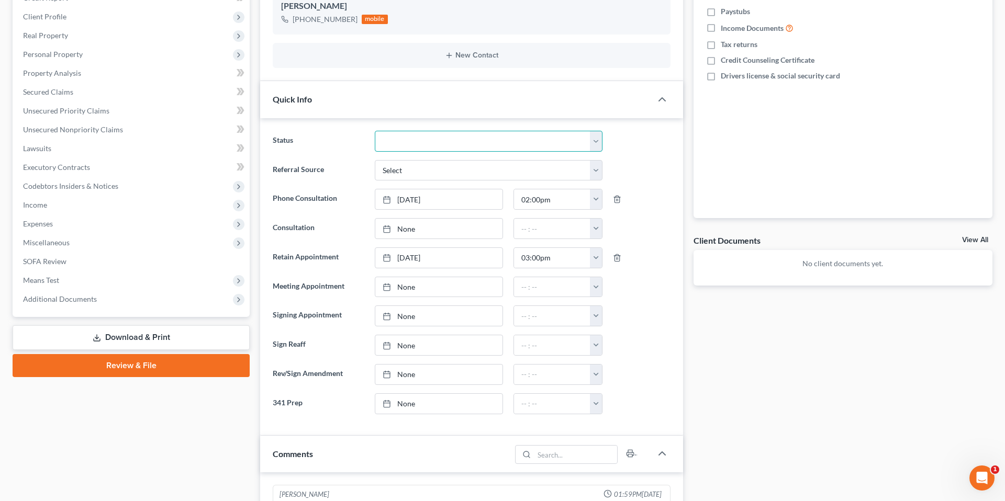
click at [452, 145] on select "Cancelled/Refund Closed Consultation Declined Discharged Filed Income Check In …" at bounding box center [489, 141] width 228 height 21
select select "11"
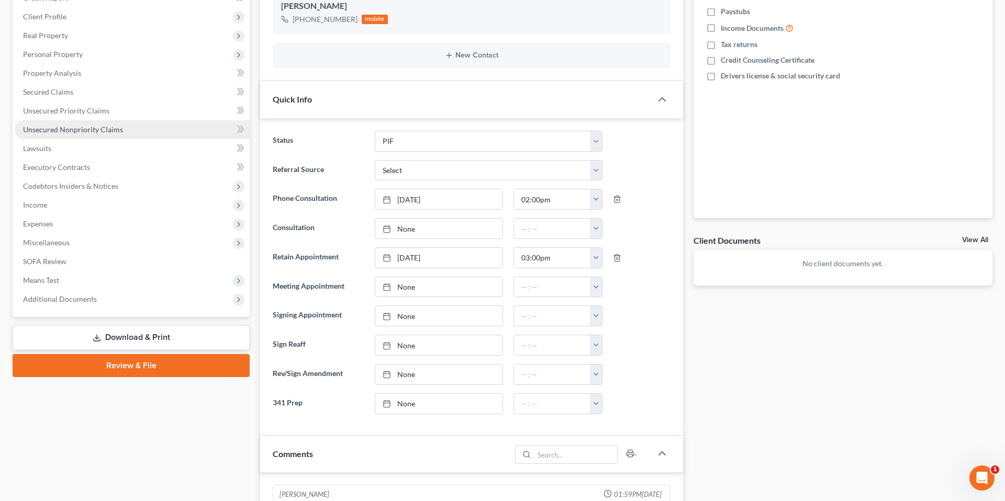
click at [260, 161] on div "Status Cancelled/Refund Closed Consultation Declined Discharged Filed Income Ch…" at bounding box center [471, 277] width 423 height 318
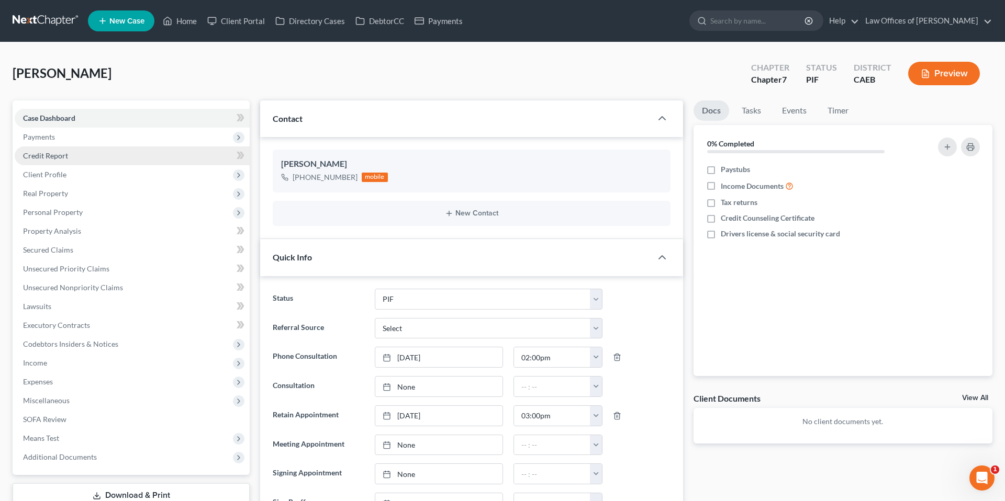
drag, startPoint x: 40, startPoint y: 131, endPoint x: 102, endPoint y: 156, distance: 66.0
click at [40, 131] on span "Payments" at bounding box center [132, 137] width 235 height 19
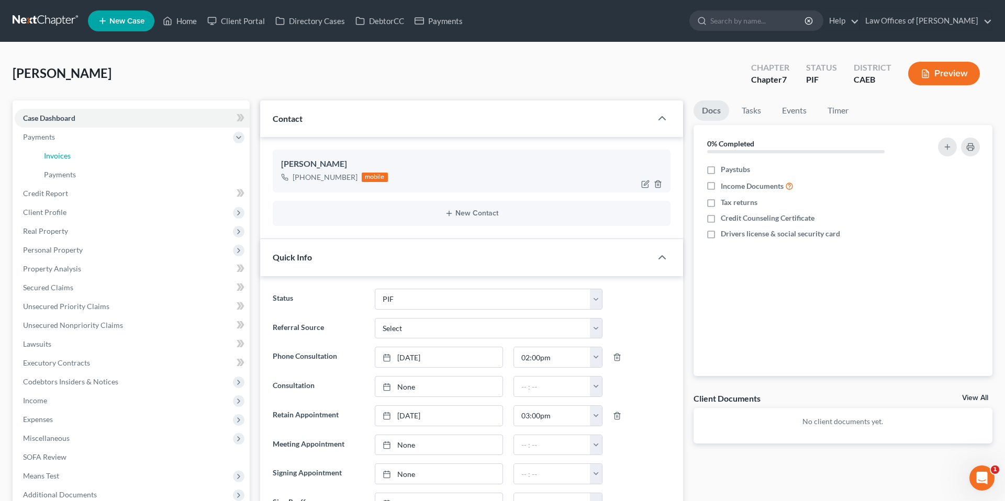
drag, startPoint x: 84, startPoint y: 155, endPoint x: 628, endPoint y: 182, distance: 544.8
click at [85, 155] on link "Invoices" at bounding box center [143, 156] width 214 height 19
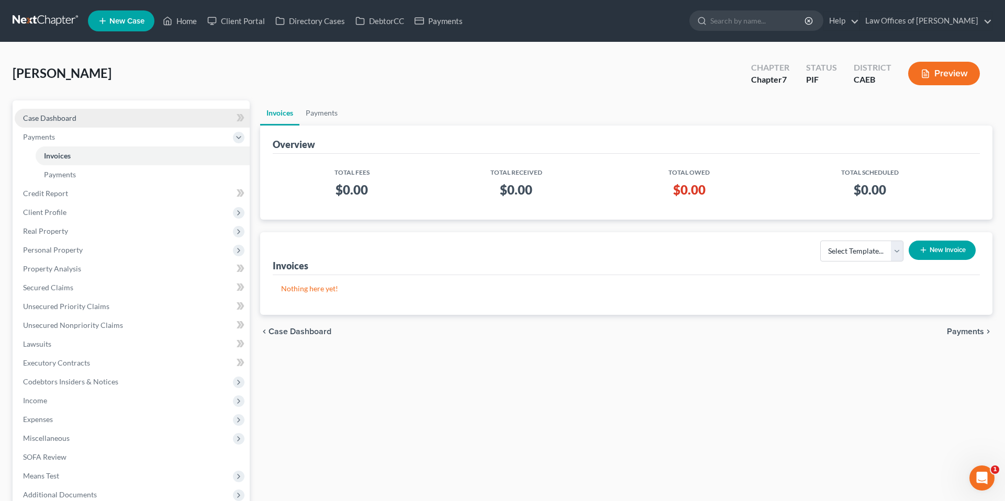
click at [137, 122] on link "Case Dashboard" at bounding box center [132, 118] width 235 height 19
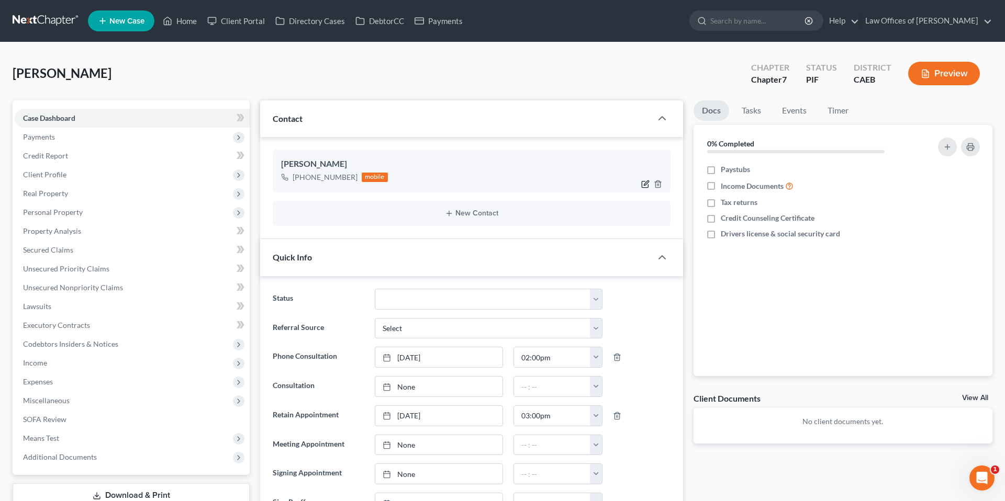
click at [644, 184] on icon "button" at bounding box center [646, 183] width 5 height 5
select select "0"
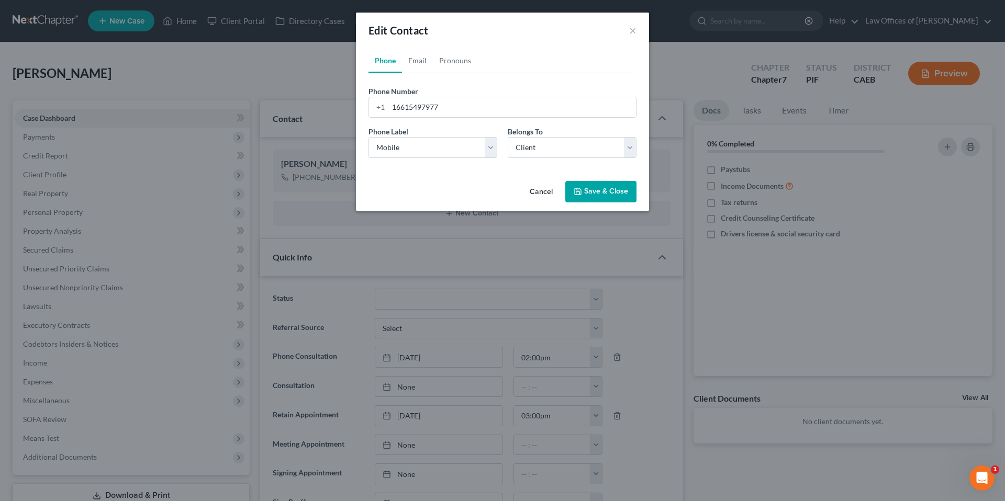
scroll to position [2423, 0]
drag, startPoint x: 421, startPoint y: 60, endPoint x: 427, endPoint y: 106, distance: 46.5
click at [420, 60] on link "Email" at bounding box center [417, 60] width 31 height 25
click at [427, 106] on input "email" at bounding box center [511, 107] width 247 height 20
type input "[EMAIL_ADDRESS][DOMAIN_NAME]"
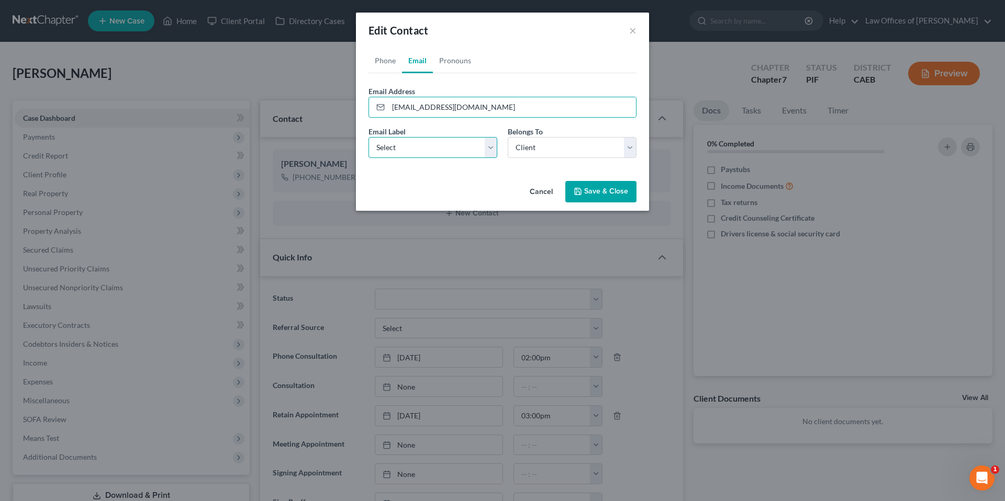
click at [424, 149] on select "Select Home Work Other" at bounding box center [432, 147] width 129 height 21
select select "0"
click at [594, 195] on button "Save & Close" at bounding box center [600, 192] width 71 height 22
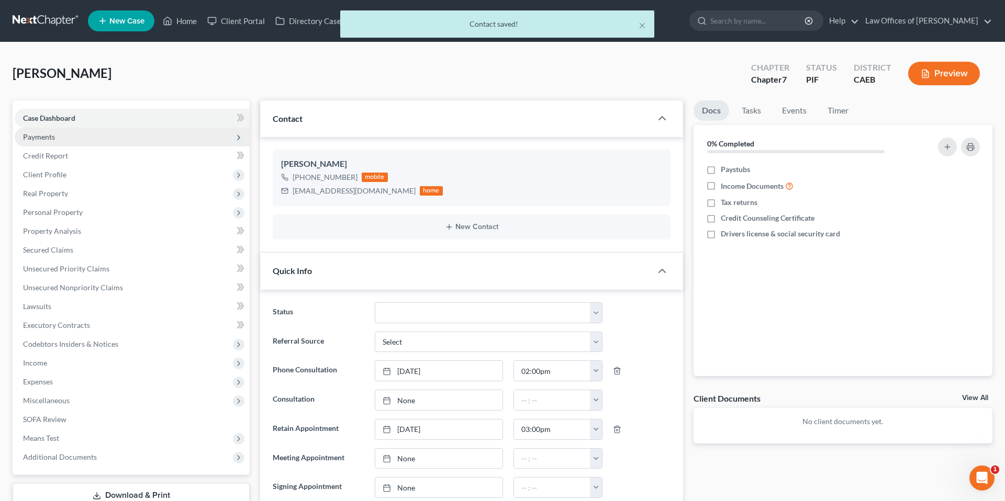
click at [37, 140] on span "Payments" at bounding box center [39, 136] width 32 height 9
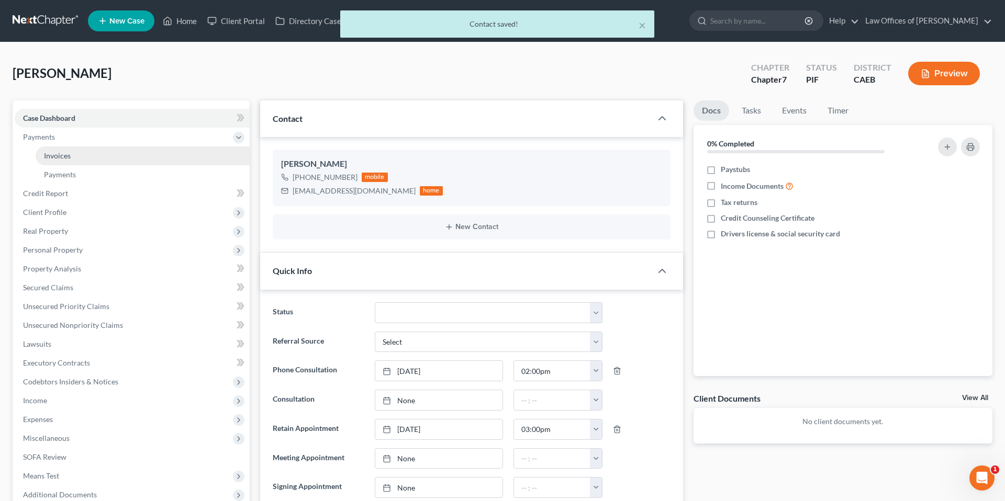
click at [59, 152] on span "Invoices" at bounding box center [57, 155] width 27 height 9
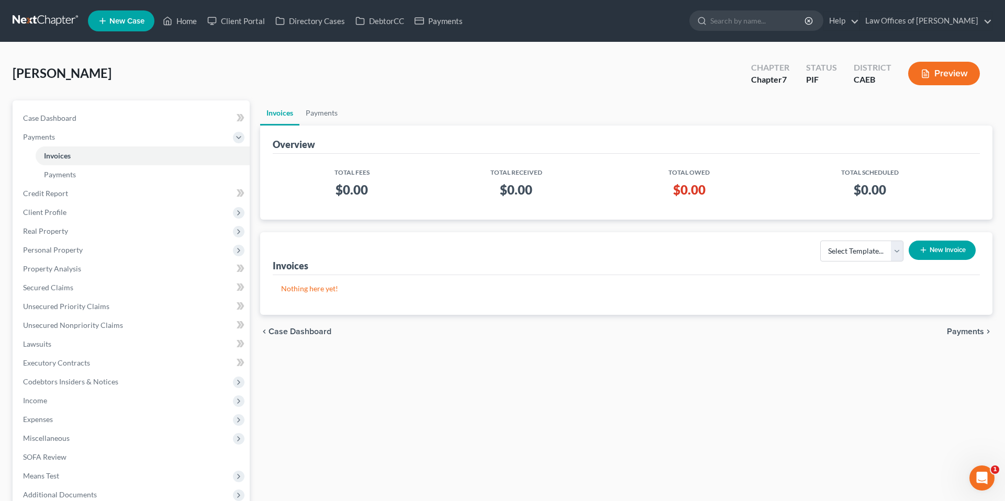
click at [936, 250] on button "New Invoice" at bounding box center [941, 250] width 67 height 19
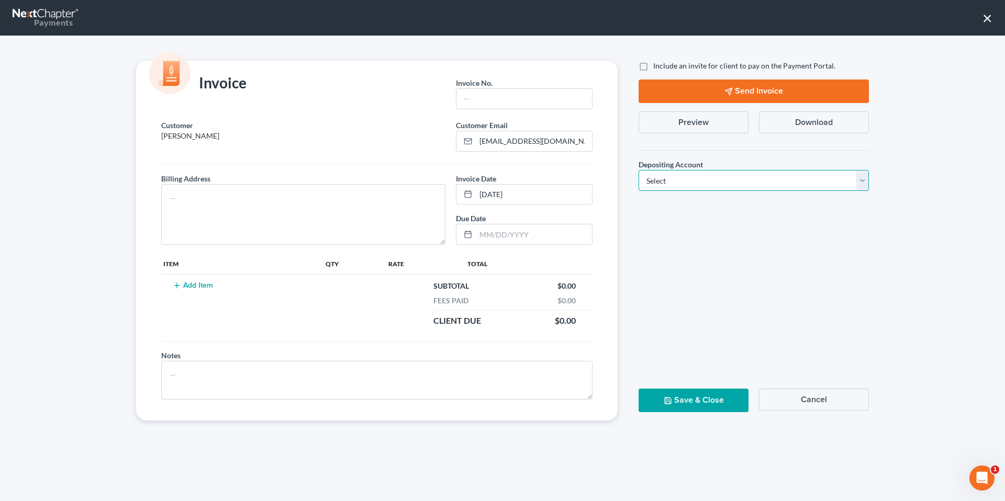
click at [689, 175] on select "Select Operation Trust" at bounding box center [753, 180] width 230 height 21
select select "0"
click at [498, 95] on input "text" at bounding box center [524, 99] width 136 height 20
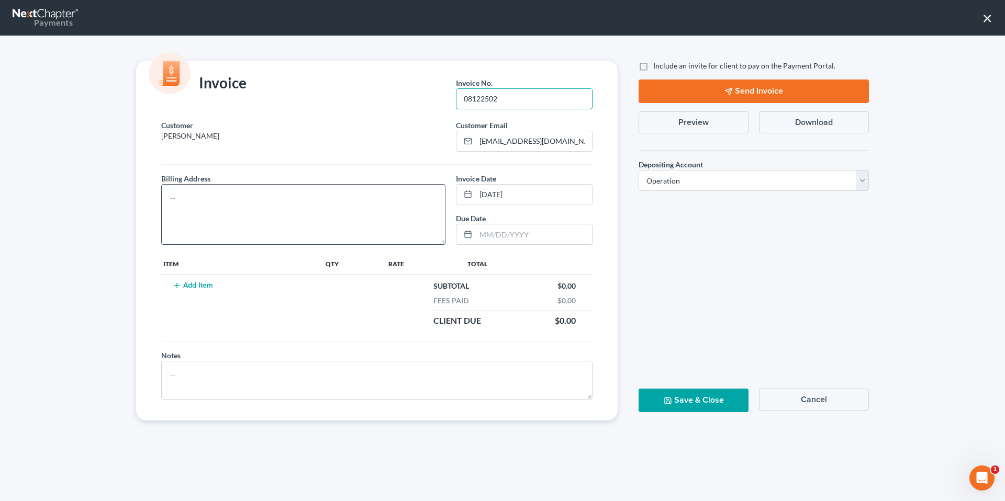
type input "08122502"
click at [351, 209] on textarea at bounding box center [303, 214] width 284 height 61
type textarea "[STREET_ADDRESS]"
click at [192, 285] on button "Add Item" at bounding box center [193, 286] width 46 height 8
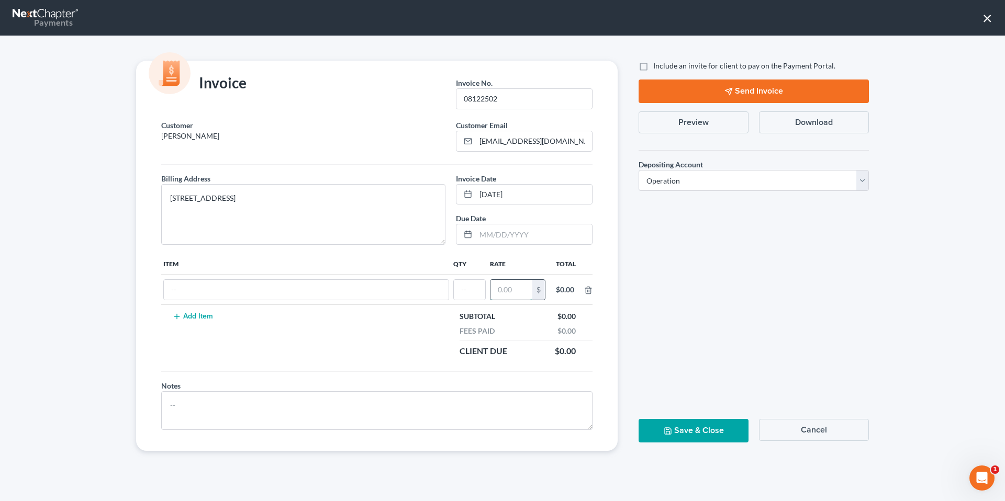
click at [522, 290] on input "text" at bounding box center [511, 290] width 42 height 20
type input "1,800"
click at [476, 294] on input "text" at bounding box center [469, 290] width 31 height 20
type input "1"
click at [345, 291] on input "text" at bounding box center [300, 290] width 272 height 20
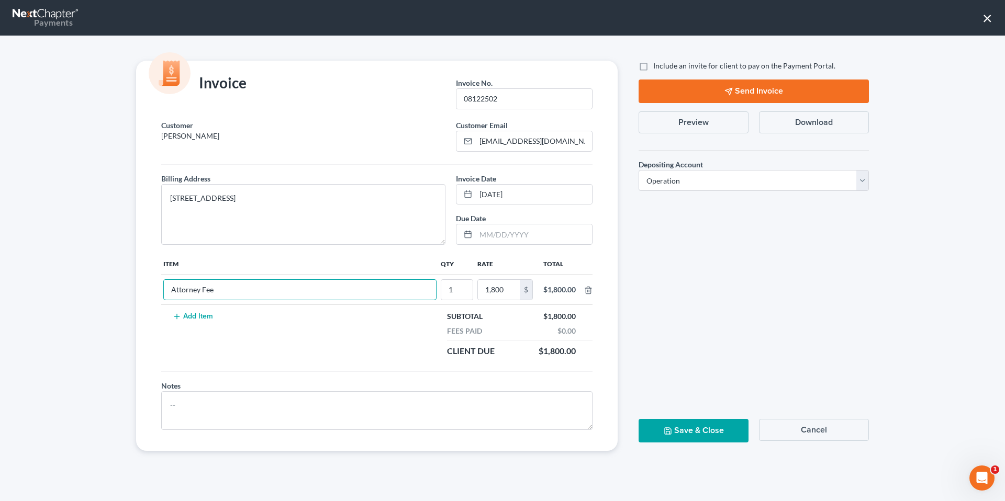
drag, startPoint x: 198, startPoint y: 290, endPoint x: 231, endPoint y: 303, distance: 35.0
click at [199, 290] on input "Attorney Fee" at bounding box center [300, 290] width 272 height 20
type input "Attorneys Fee"
drag, startPoint x: 660, startPoint y: 191, endPoint x: 665, endPoint y: 186, distance: 6.3
click at [660, 191] on div "Depositing Account * Select Operation Trust" at bounding box center [753, 171] width 241 height 58
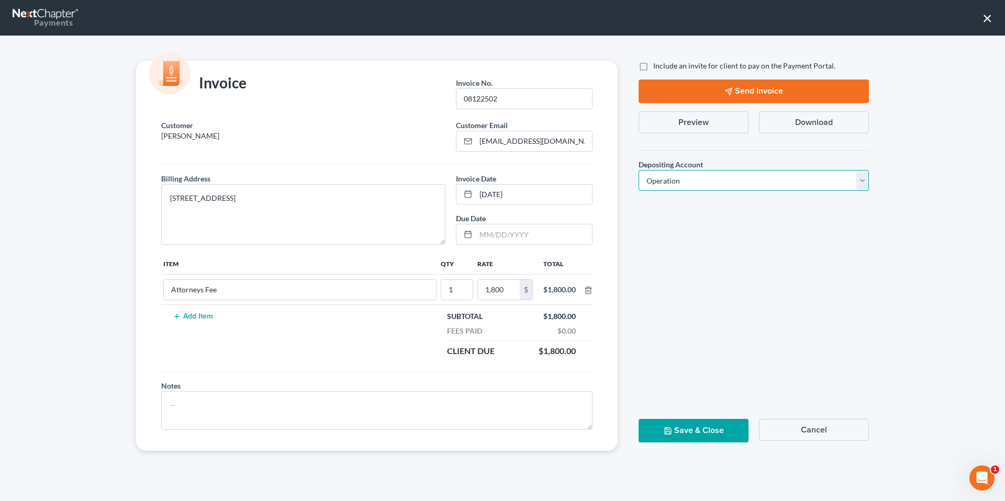
click at [665, 186] on select "Select Operation Trust" at bounding box center [753, 180] width 230 height 21
click at [693, 424] on button "Save & Close" at bounding box center [693, 431] width 110 height 24
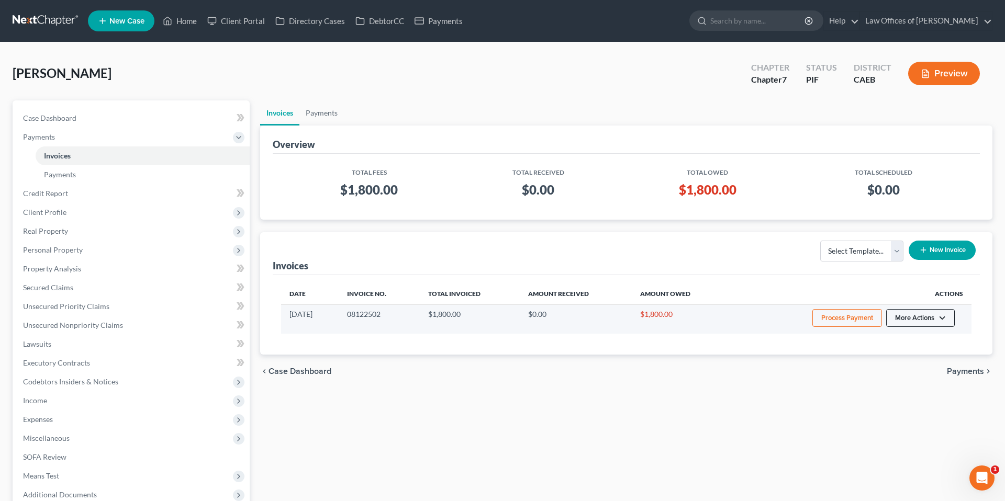
click at [919, 318] on button "More Actions" at bounding box center [920, 318] width 69 height 18
click at [904, 357] on link "Record Cash or Check Payment" at bounding box center [934, 357] width 122 height 18
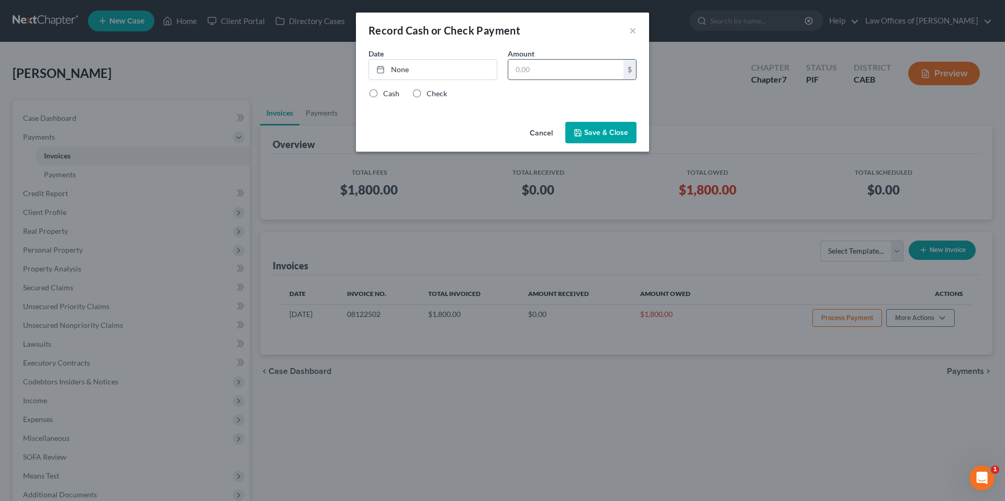
click at [565, 78] on input "text" at bounding box center [565, 70] width 115 height 20
type input "1,800"
click at [438, 72] on link "None" at bounding box center [433, 70] width 128 height 20
click at [558, 95] on div "Cash Check" at bounding box center [502, 93] width 268 height 10
click at [425, 91] on div "Check" at bounding box center [429, 93] width 35 height 10
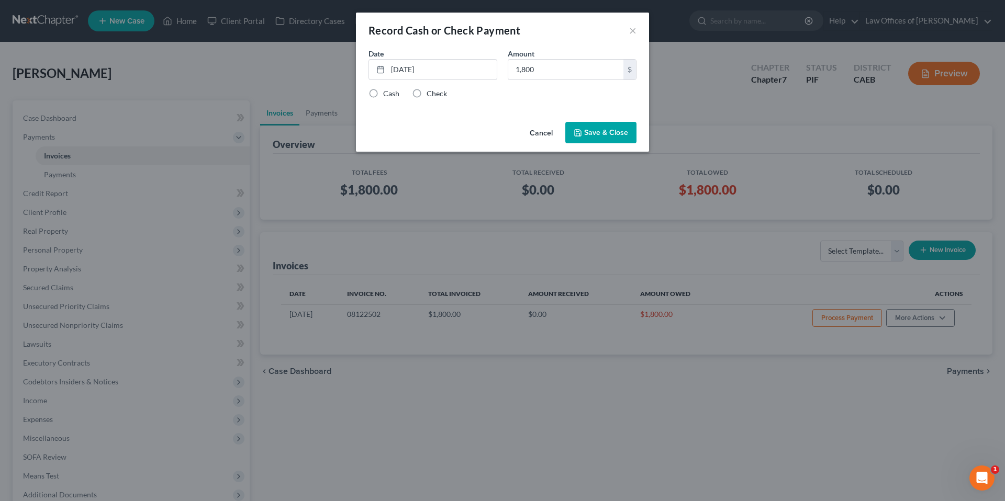
click at [426, 93] on label "Check" at bounding box center [436, 93] width 20 height 10
click at [431, 93] on input "Check" at bounding box center [434, 91] width 7 height 7
radio input "true"
click at [613, 137] on button "Save & Close" at bounding box center [600, 133] width 71 height 22
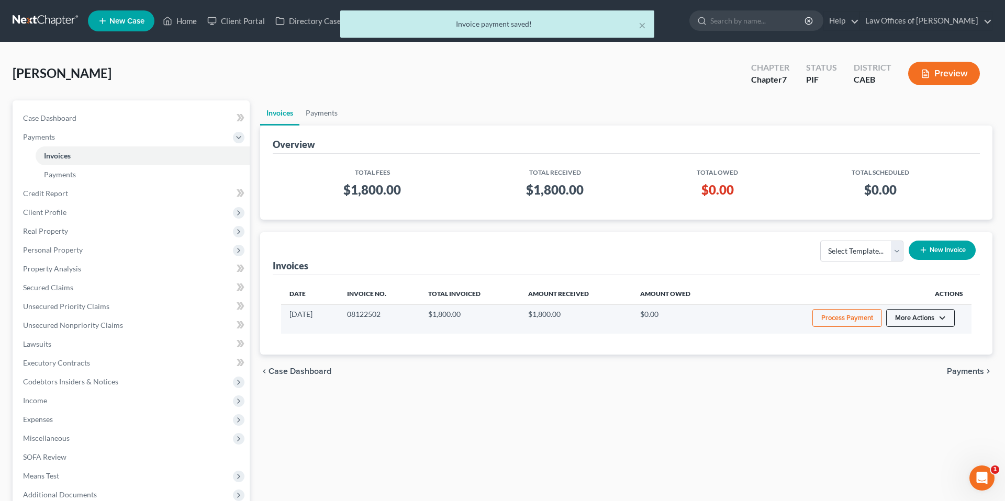
click at [922, 323] on button "More Actions" at bounding box center [920, 318] width 69 height 18
click at [895, 340] on link "View/Edit" at bounding box center [934, 340] width 122 height 18
select select "0"
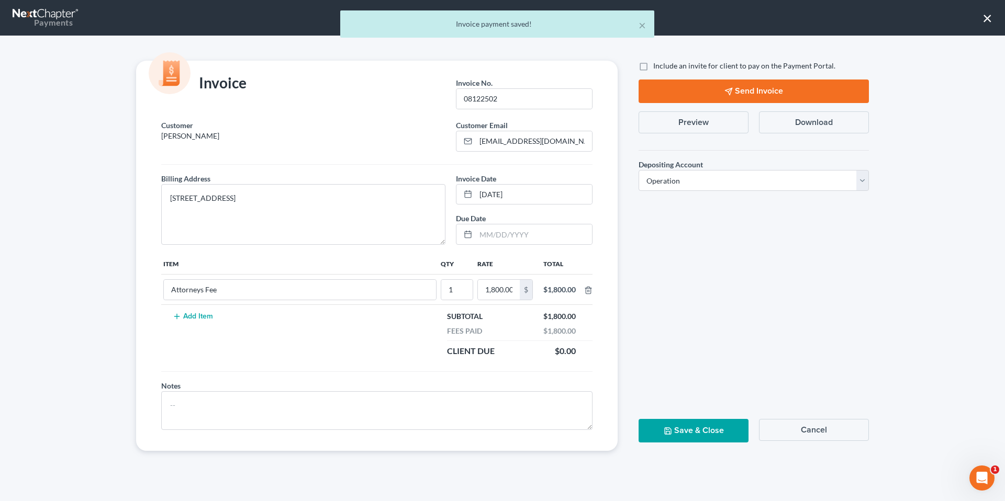
click at [707, 121] on button "Preview" at bounding box center [693, 122] width 110 height 22
